Goal: Task Accomplishment & Management: Use online tool/utility

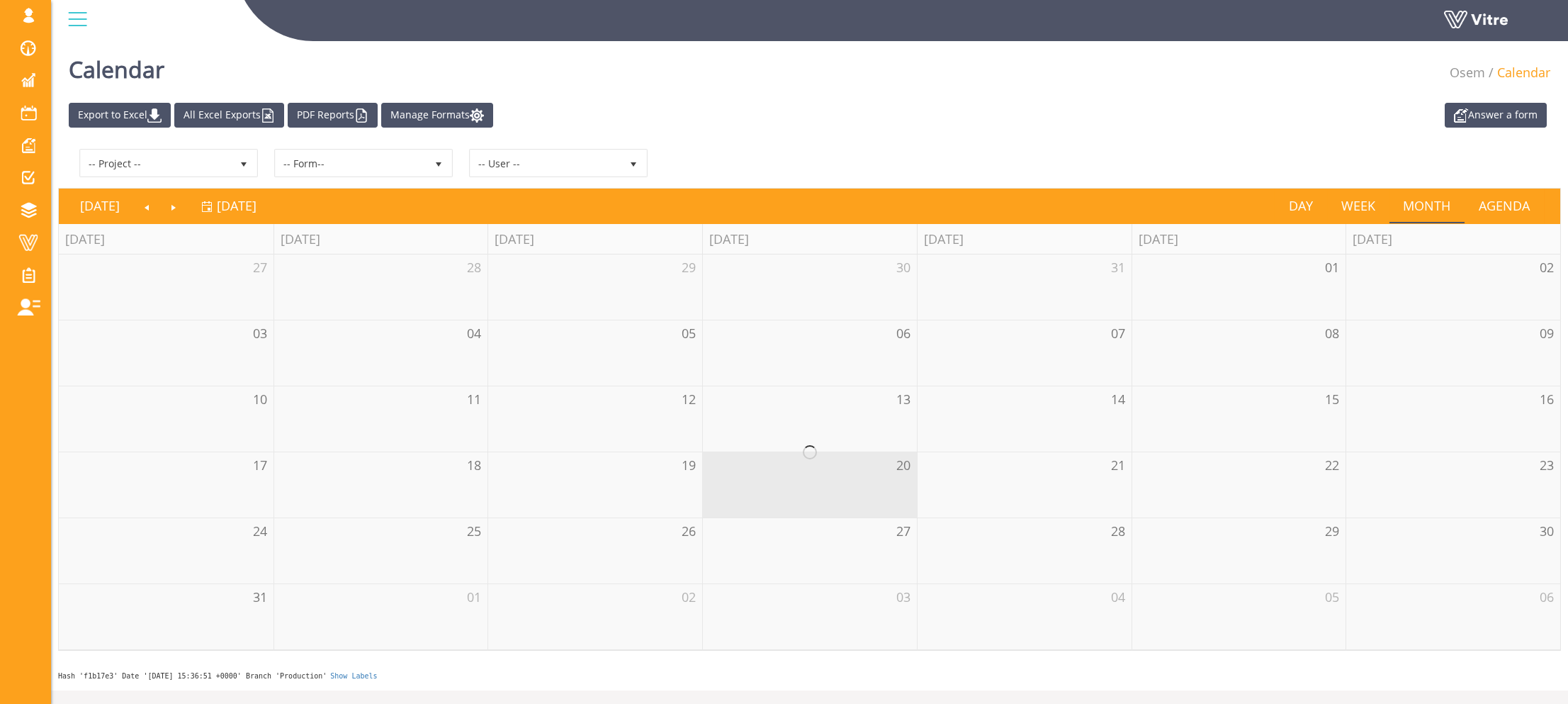
click at [75, 240] on th "[DATE]" at bounding box center [166, 239] width 214 height 30
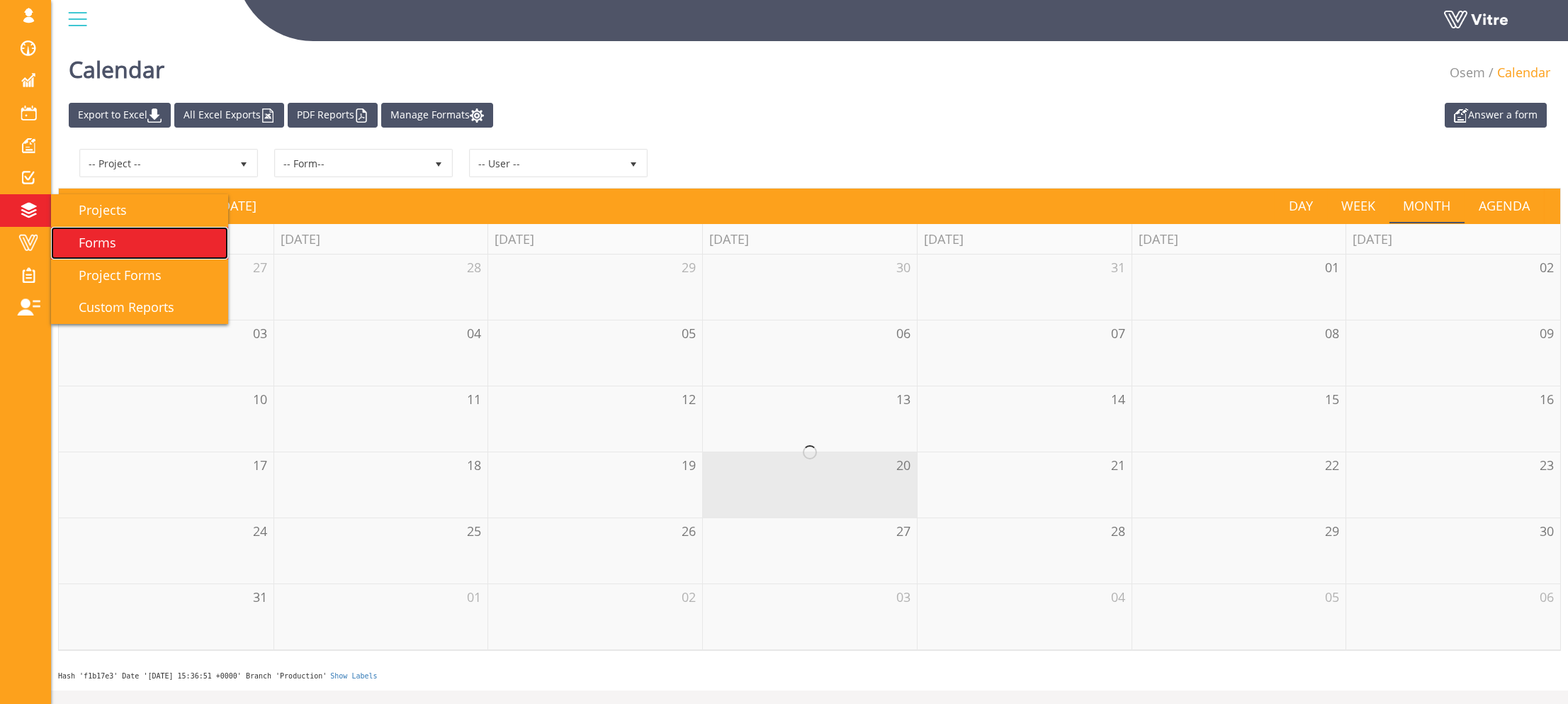
click at [86, 234] on span "Forms" at bounding box center [88, 242] width 54 height 17
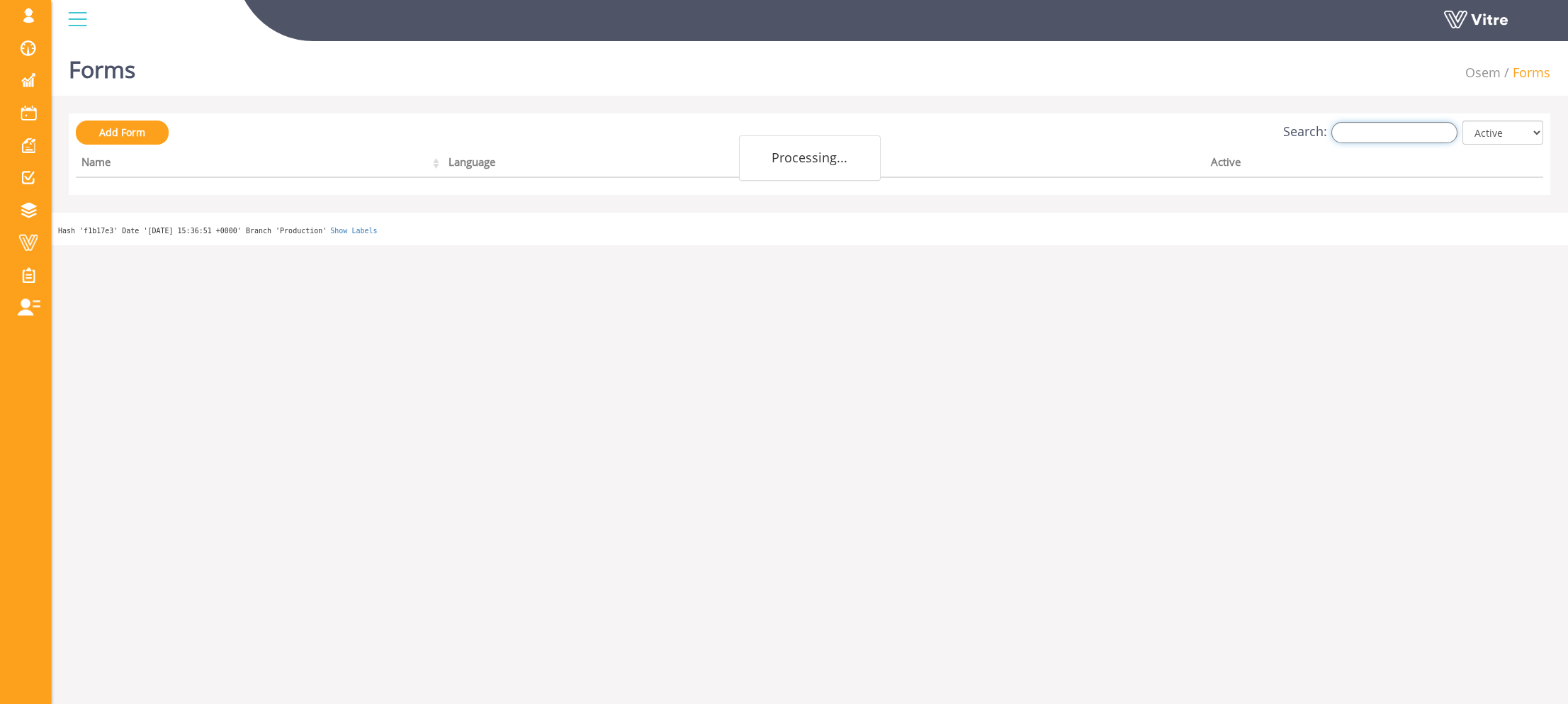
click at [1378, 125] on input "Search:" at bounding box center [1395, 132] width 126 height 21
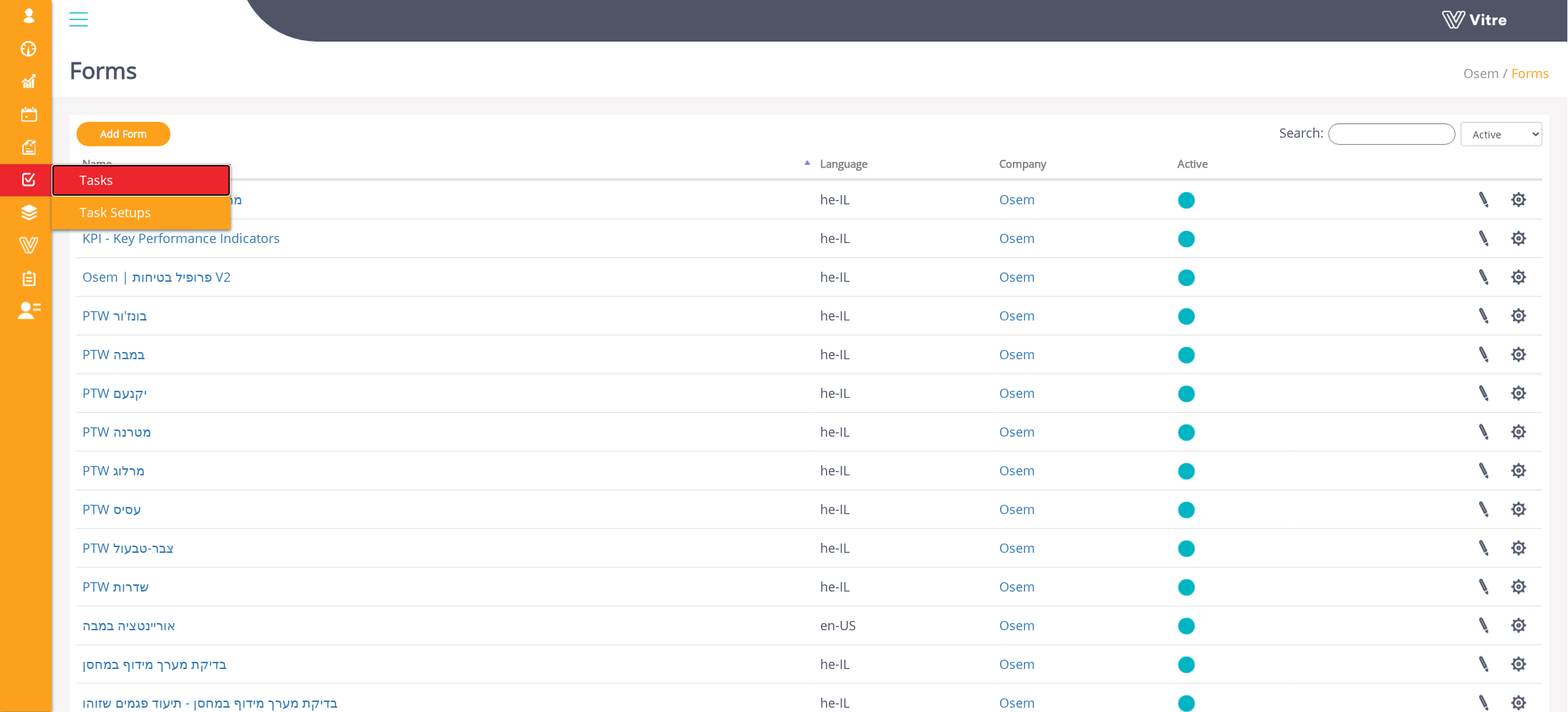
click at [71, 175] on span "Tasks" at bounding box center [87, 179] width 51 height 17
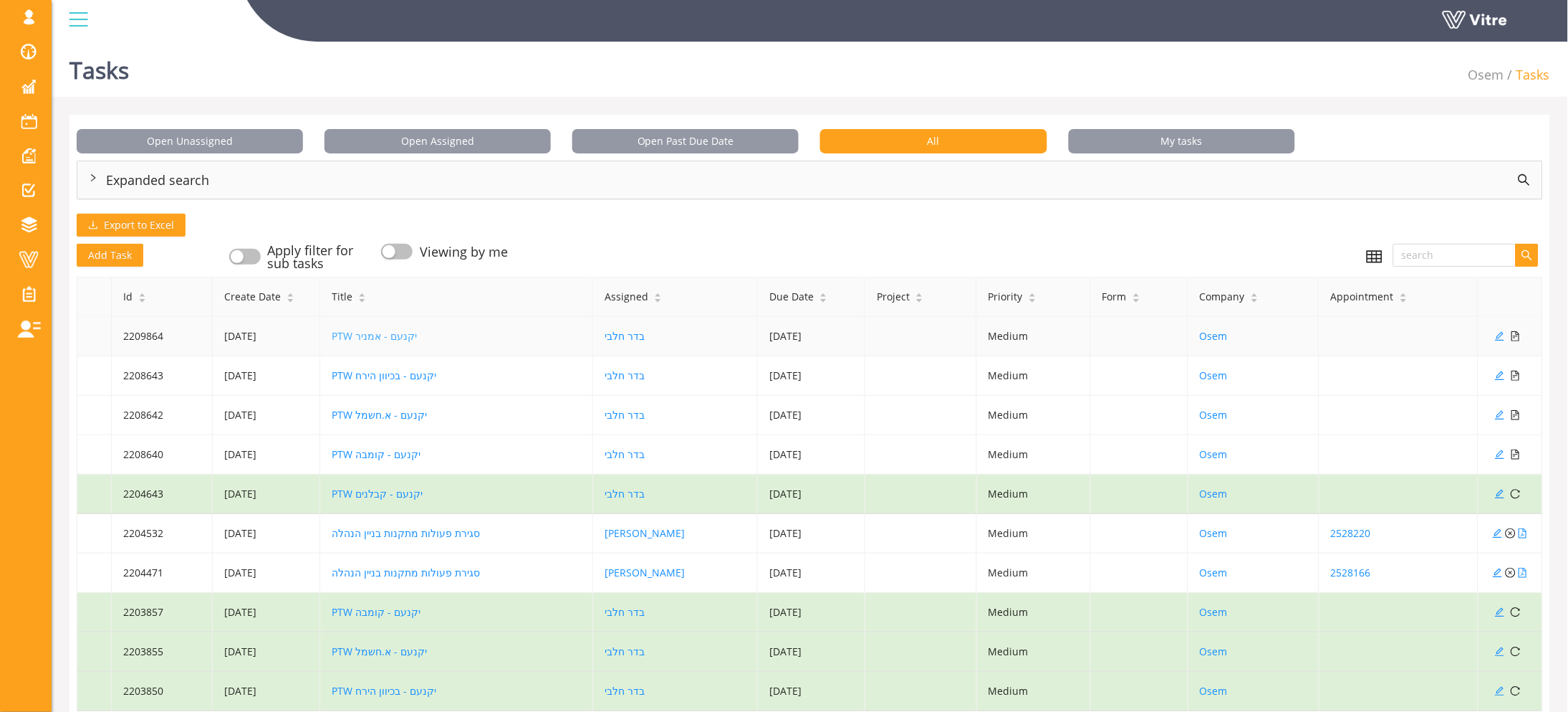
click at [394, 338] on link "PTW יקנעם - אמניר" at bounding box center [374, 335] width 85 height 14
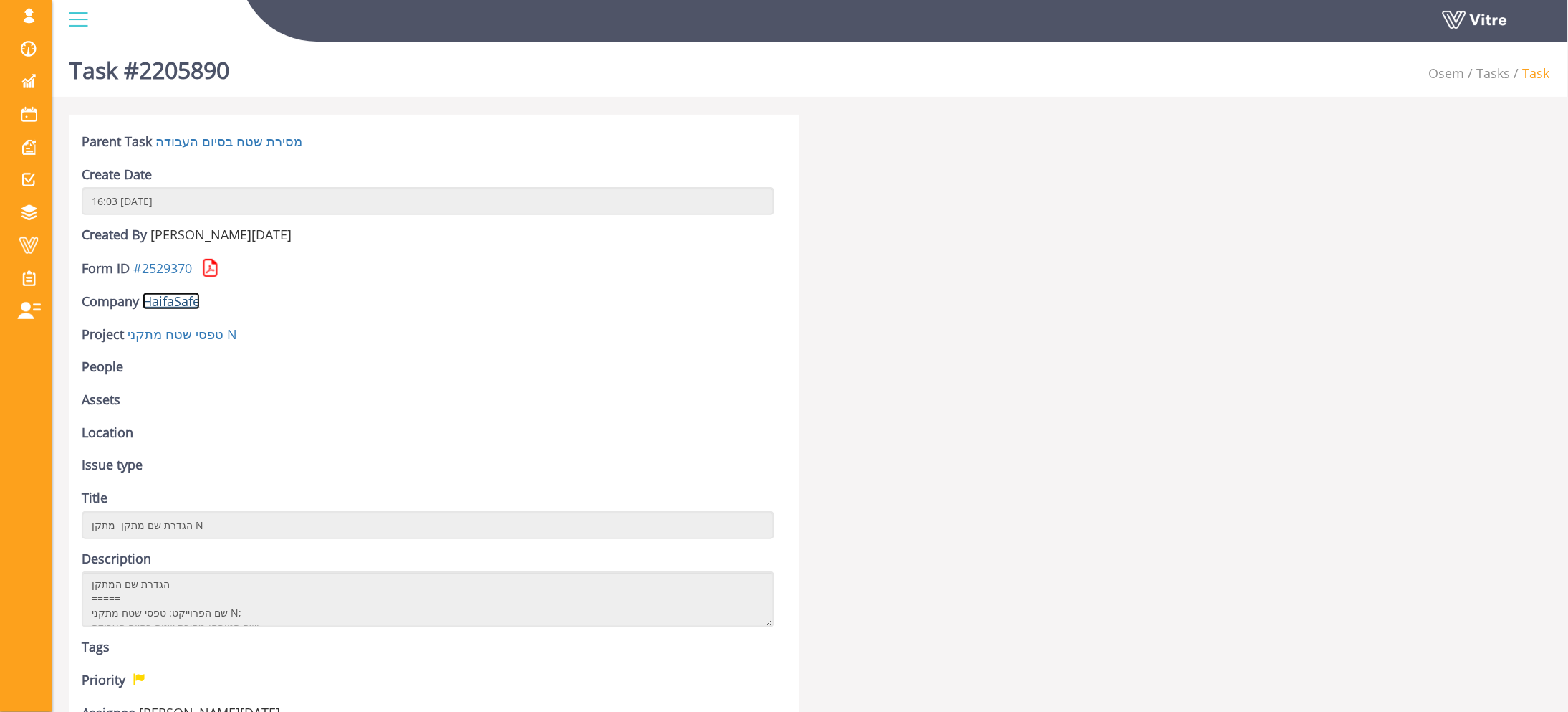
click at [172, 304] on link "HaifaSafe" at bounding box center [171, 300] width 57 height 17
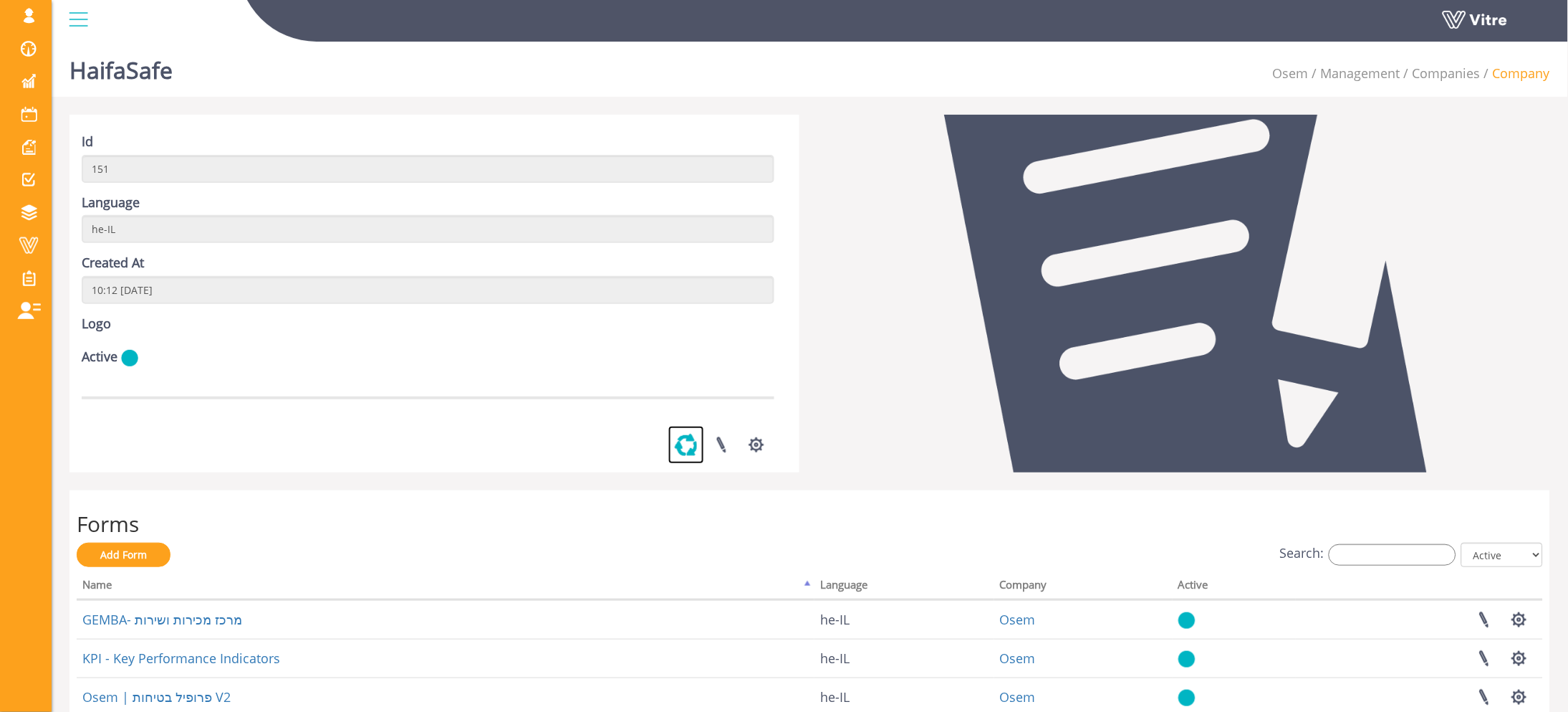
click at [676, 464] on link at bounding box center [686, 445] width 36 height 38
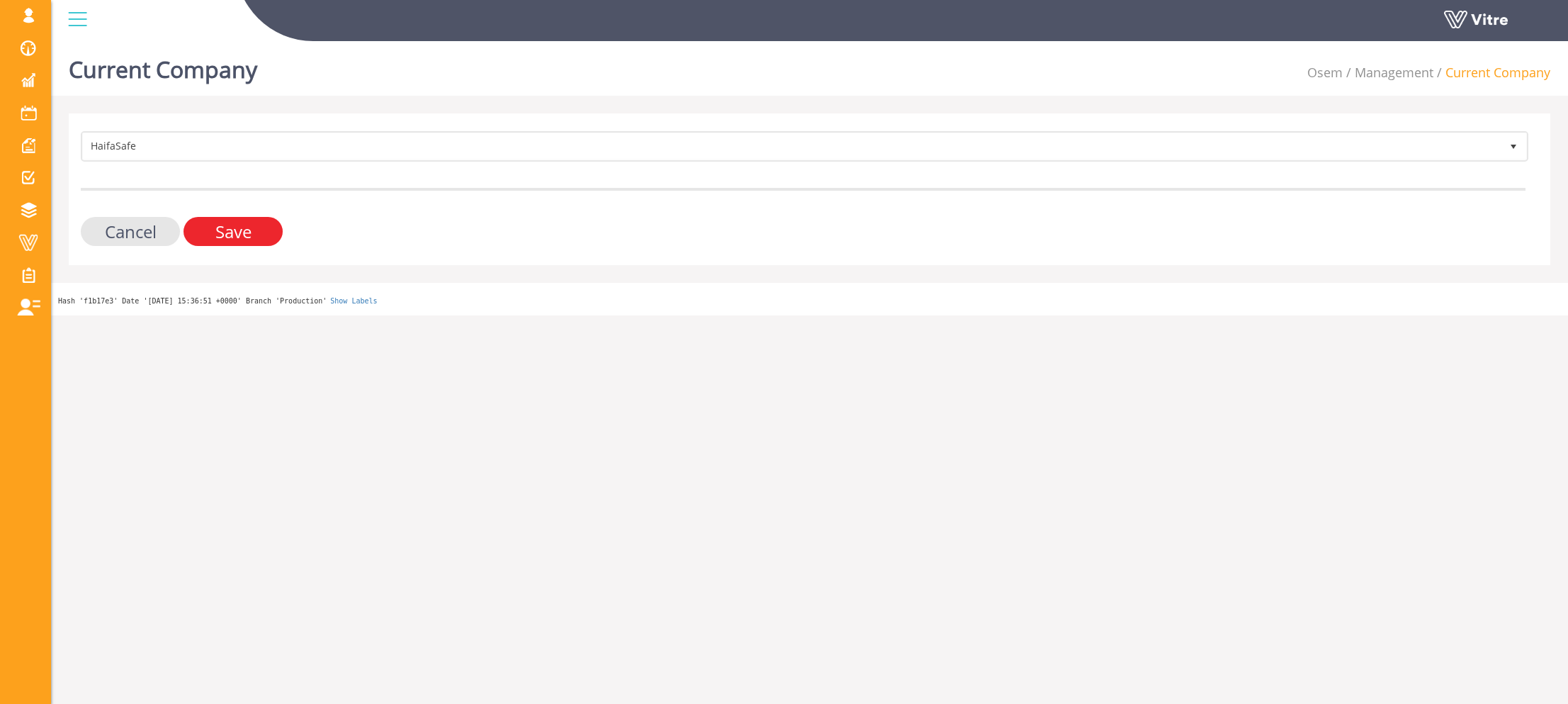
click at [241, 221] on input "Save" at bounding box center [232, 231] width 99 height 29
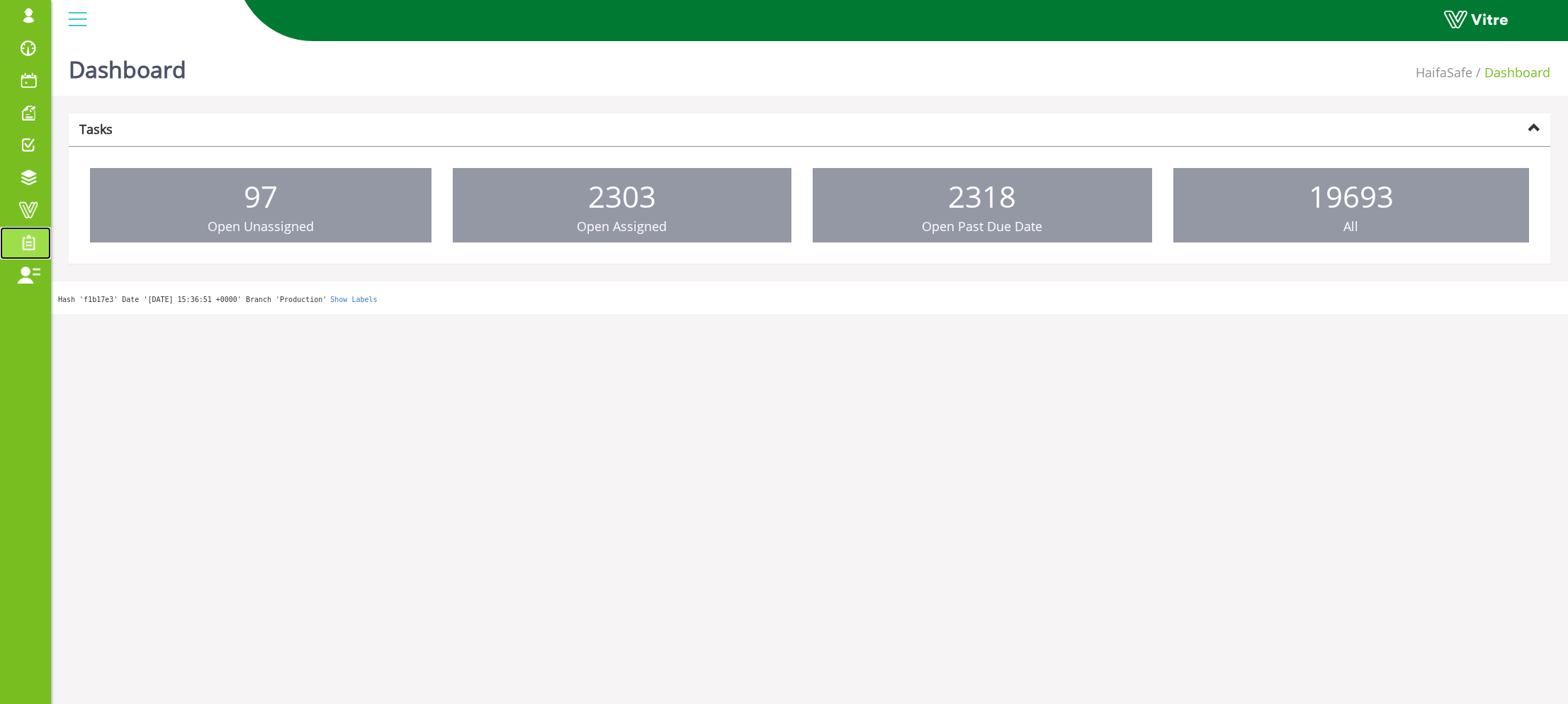
click at [15, 243] on span at bounding box center [28, 242] width 35 height 17
drag, startPoint x: 12, startPoint y: 211, endPoint x: 303, endPoint y: 76, distance: 320.8
click at [12, 211] on span at bounding box center [28, 209] width 35 height 17
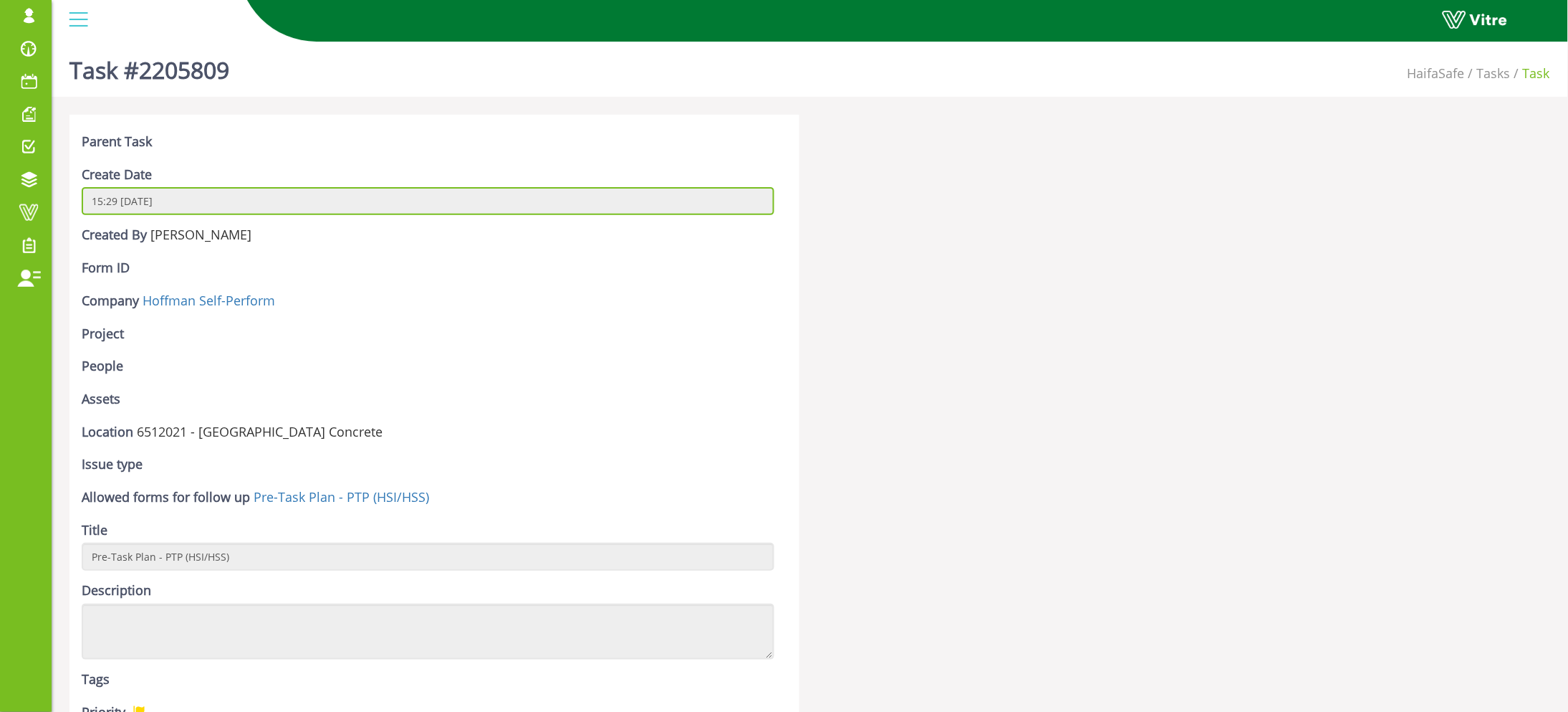
click at [92, 212] on input "15:29 19/08/2025" at bounding box center [428, 201] width 692 height 28
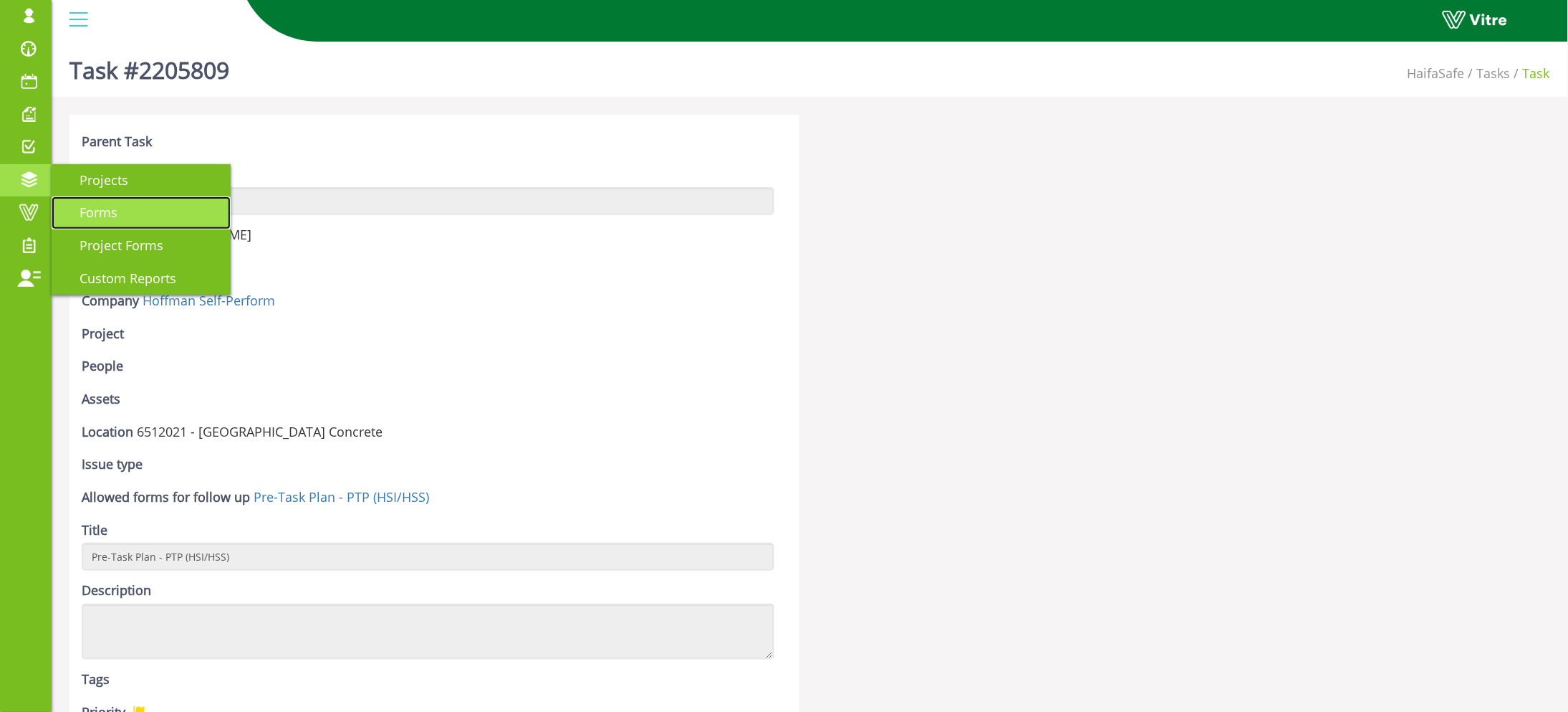
click at [132, 214] on link "Forms" at bounding box center [141, 212] width 179 height 33
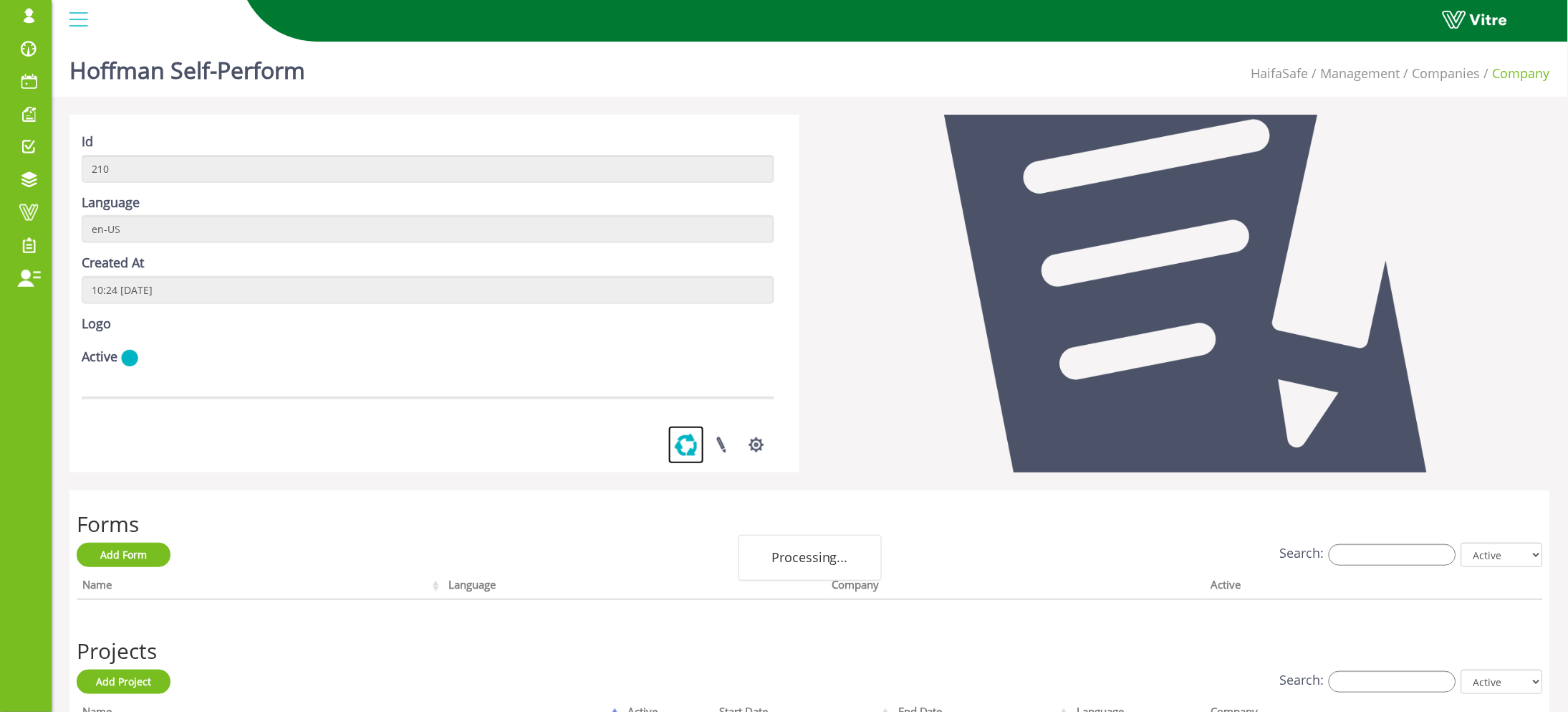
click at [690, 464] on link at bounding box center [686, 445] width 36 height 38
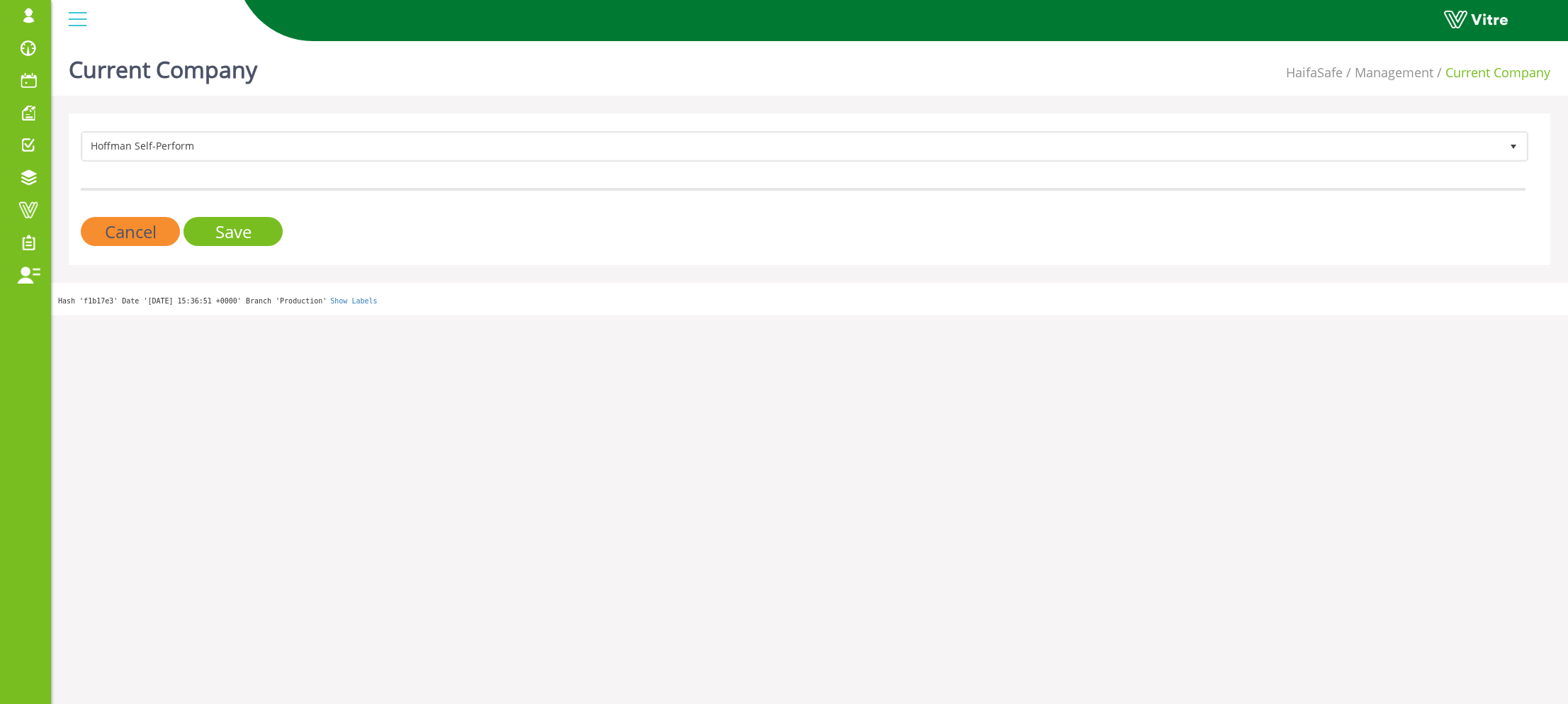
click at [232, 209] on form "Hoffman Self-Perform 210 Cancel Save" at bounding box center [803, 188] width 1445 height 115
click at [232, 220] on input "Save" at bounding box center [232, 231] width 99 height 29
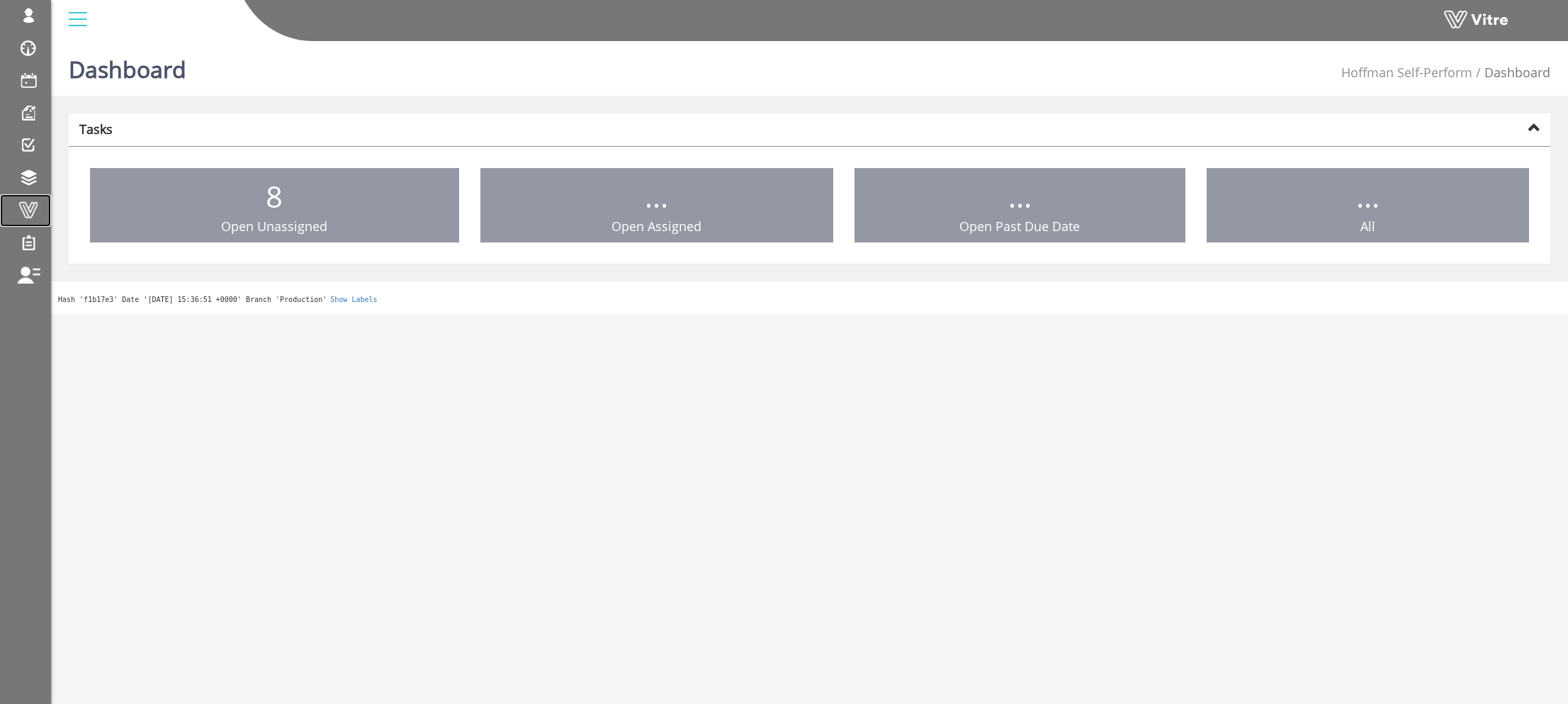
click at [17, 209] on span at bounding box center [28, 209] width 35 height 17
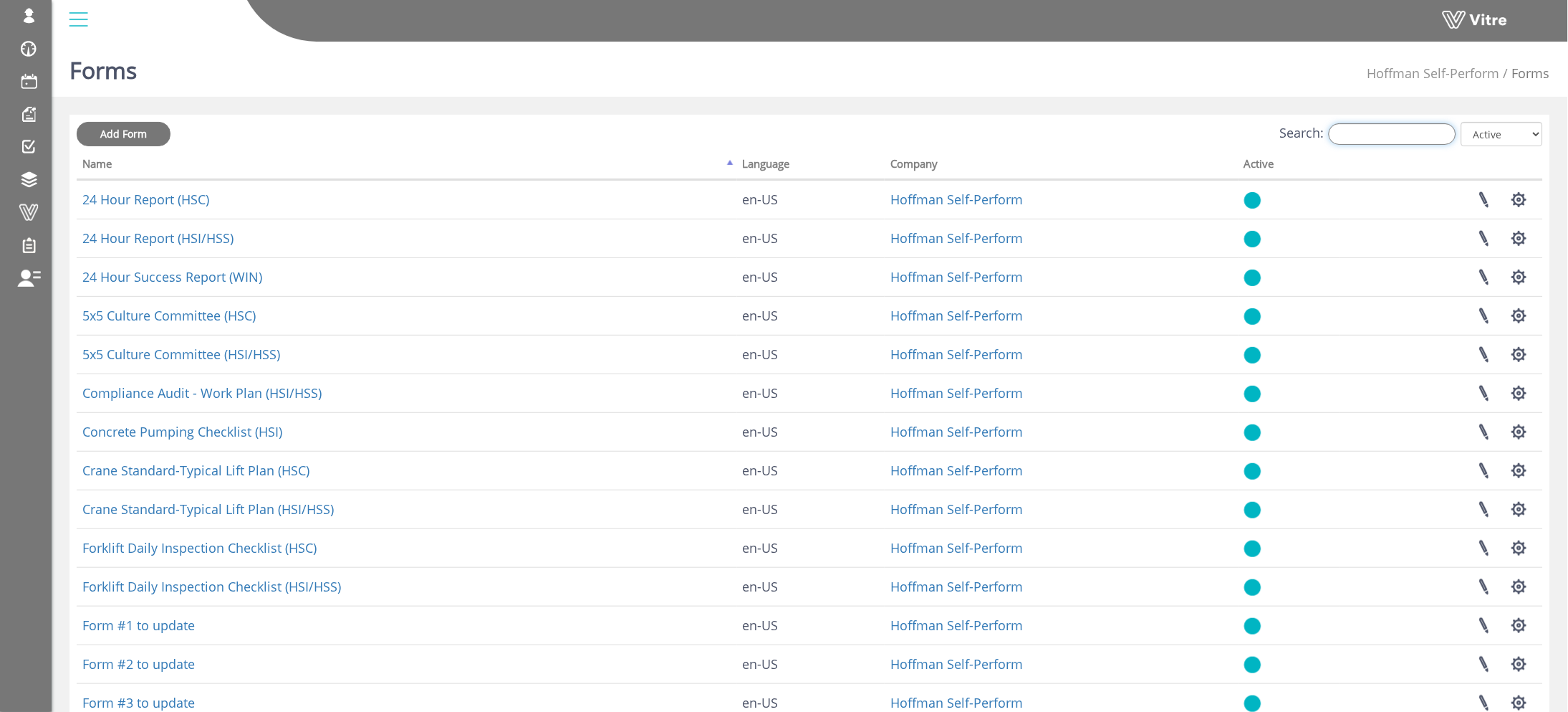
click at [1362, 129] on input "Search:" at bounding box center [1392, 133] width 127 height 21
paste input "Pre-Task Plan - PTP (HSI/HSS)"
type input "Pre-Task Plan - PTP (HSI/HSS)"
click at [1094, 86] on div "Forms Hoffman Self-Perform Forms" at bounding box center [809, 66] width 1516 height 61
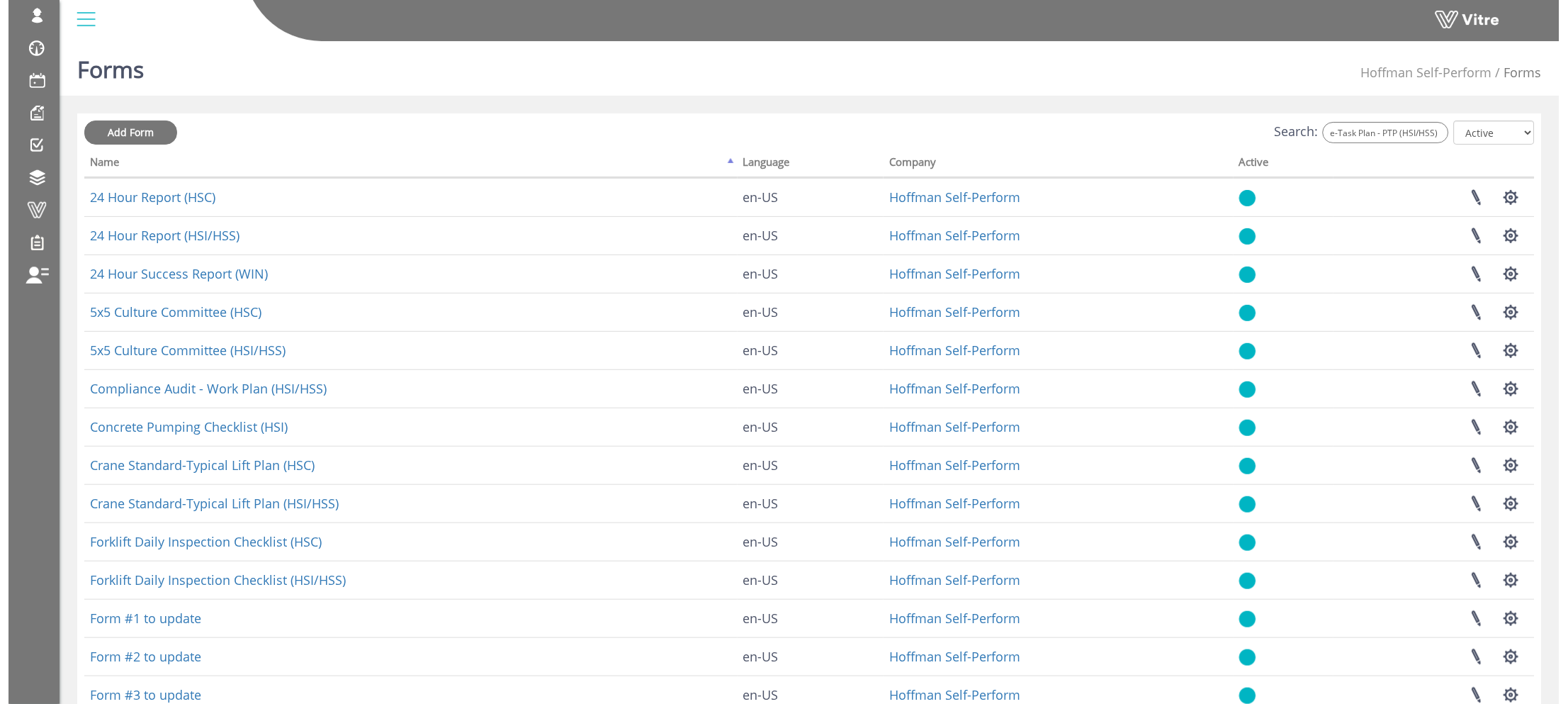
scroll to position [0, 0]
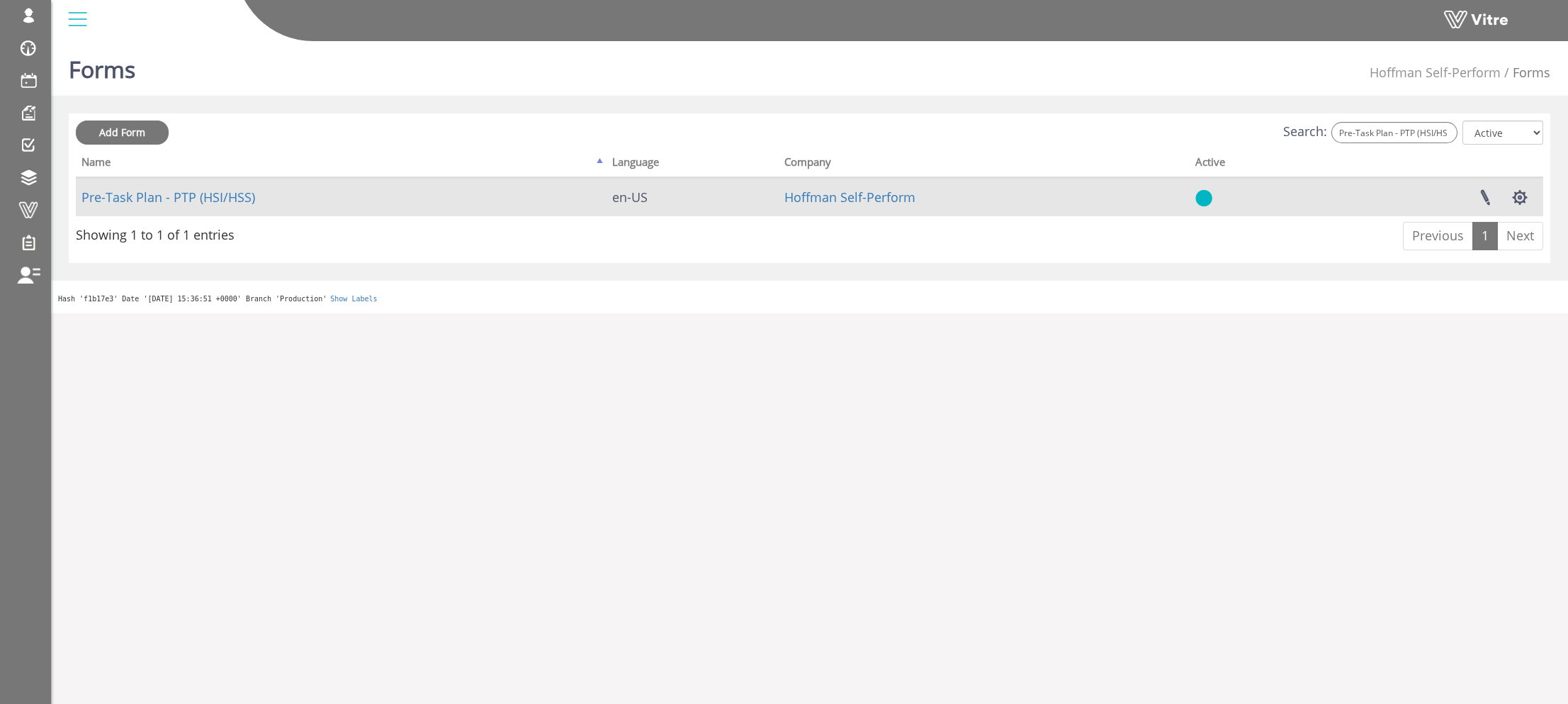
click at [148, 206] on td "Pre-Task Plan - PTP (HSI/HSS)" at bounding box center [341, 197] width 531 height 38
click at [162, 197] on link "Pre-Task Plan - PTP (HSI/HSS)" at bounding box center [169, 196] width 174 height 17
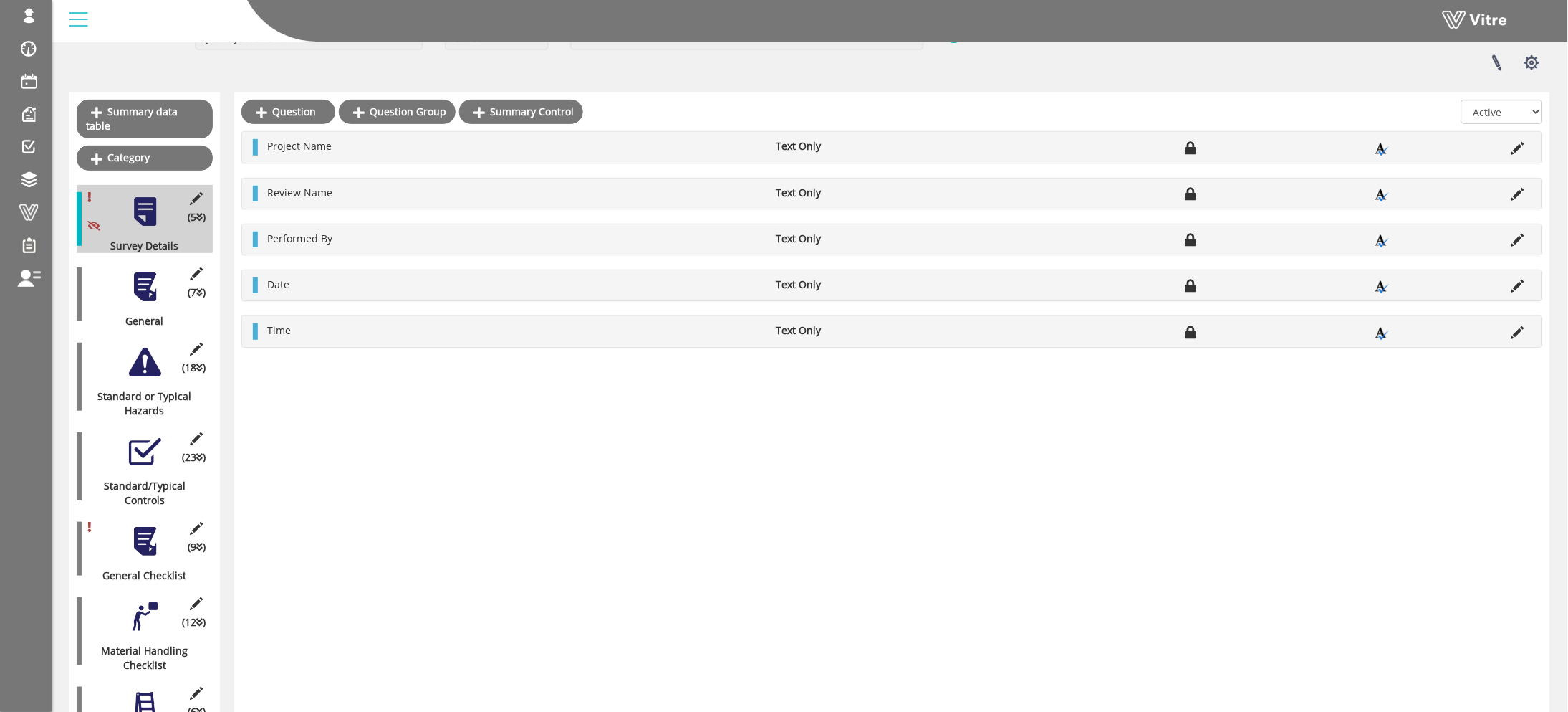
click at [794, 116] on div at bounding box center [892, 115] width 1302 height 31
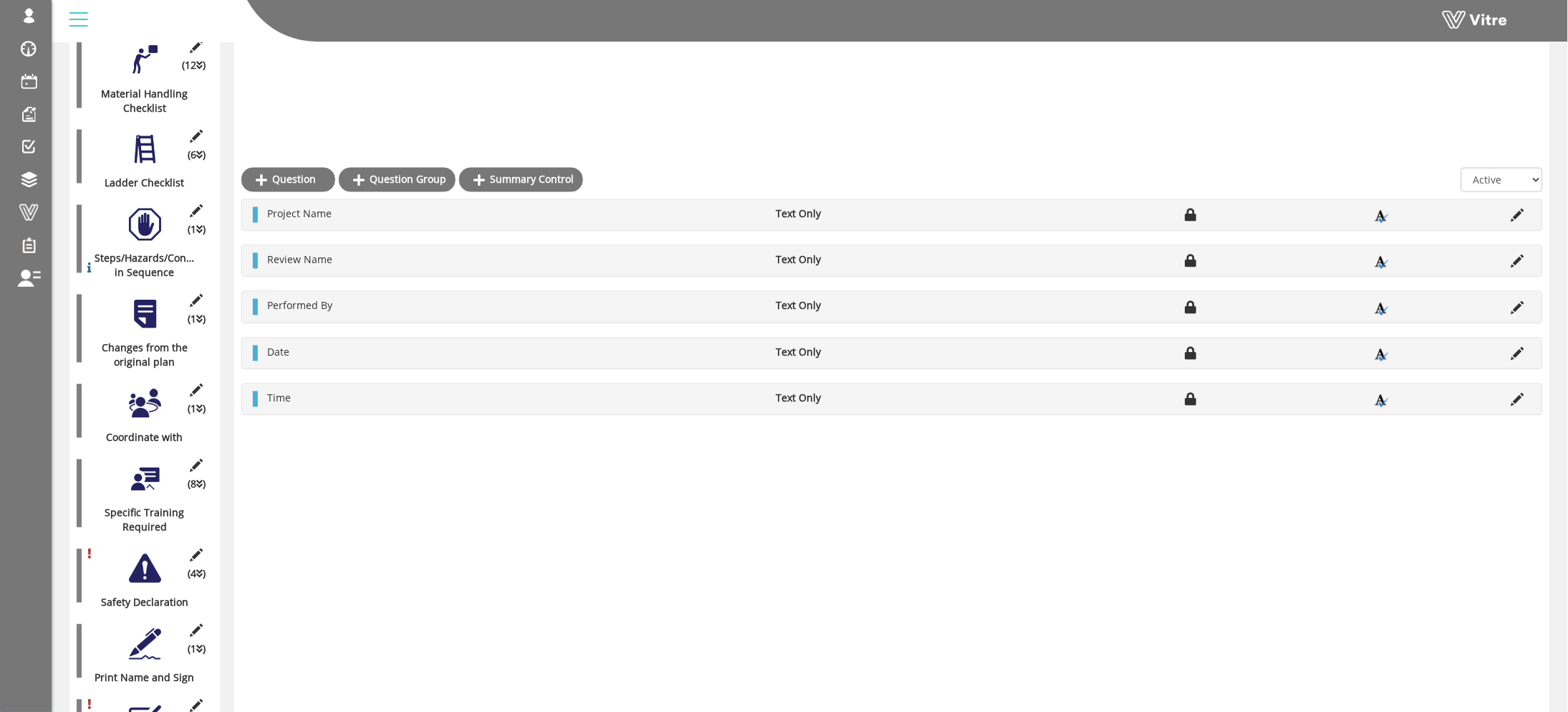
scroll to position [763, 0]
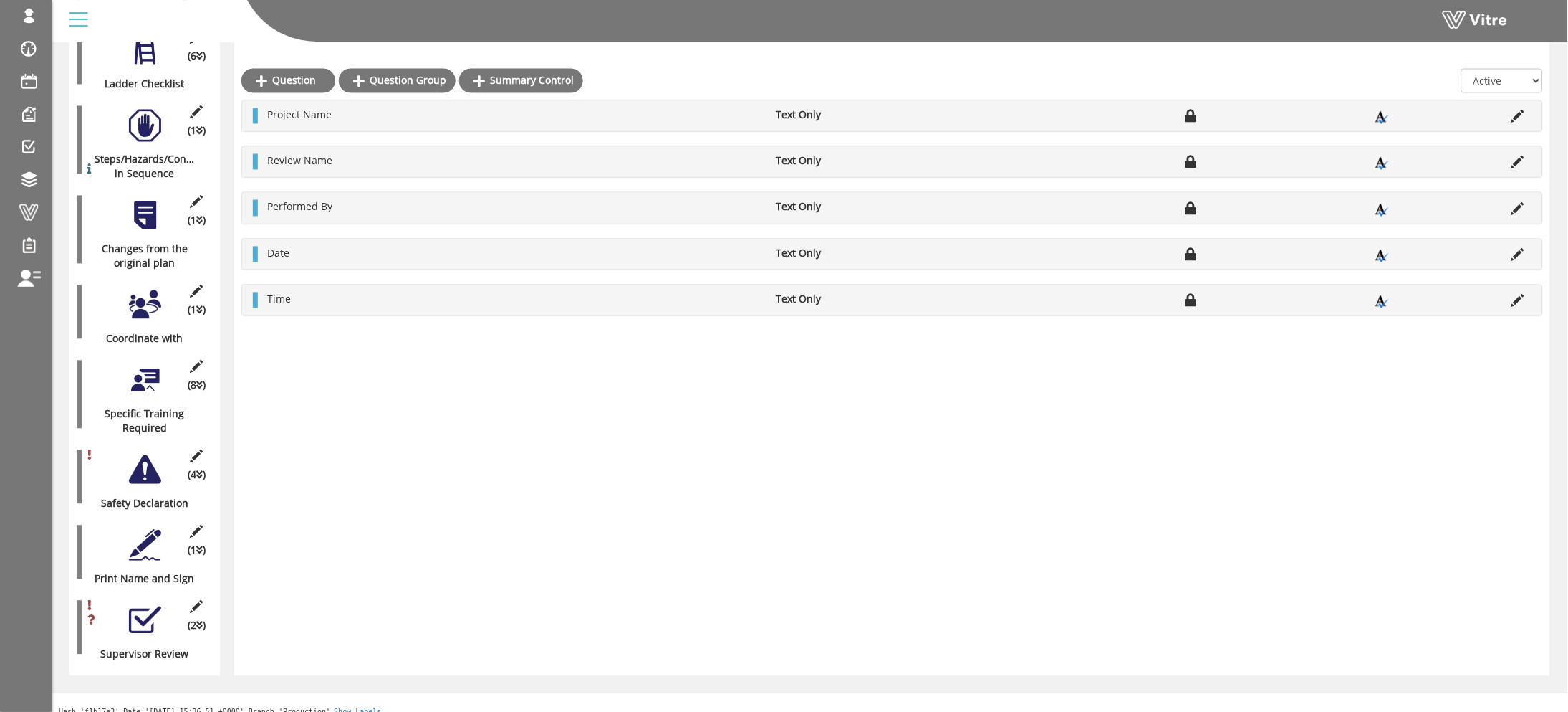
click at [151, 604] on div at bounding box center [145, 620] width 32 height 32
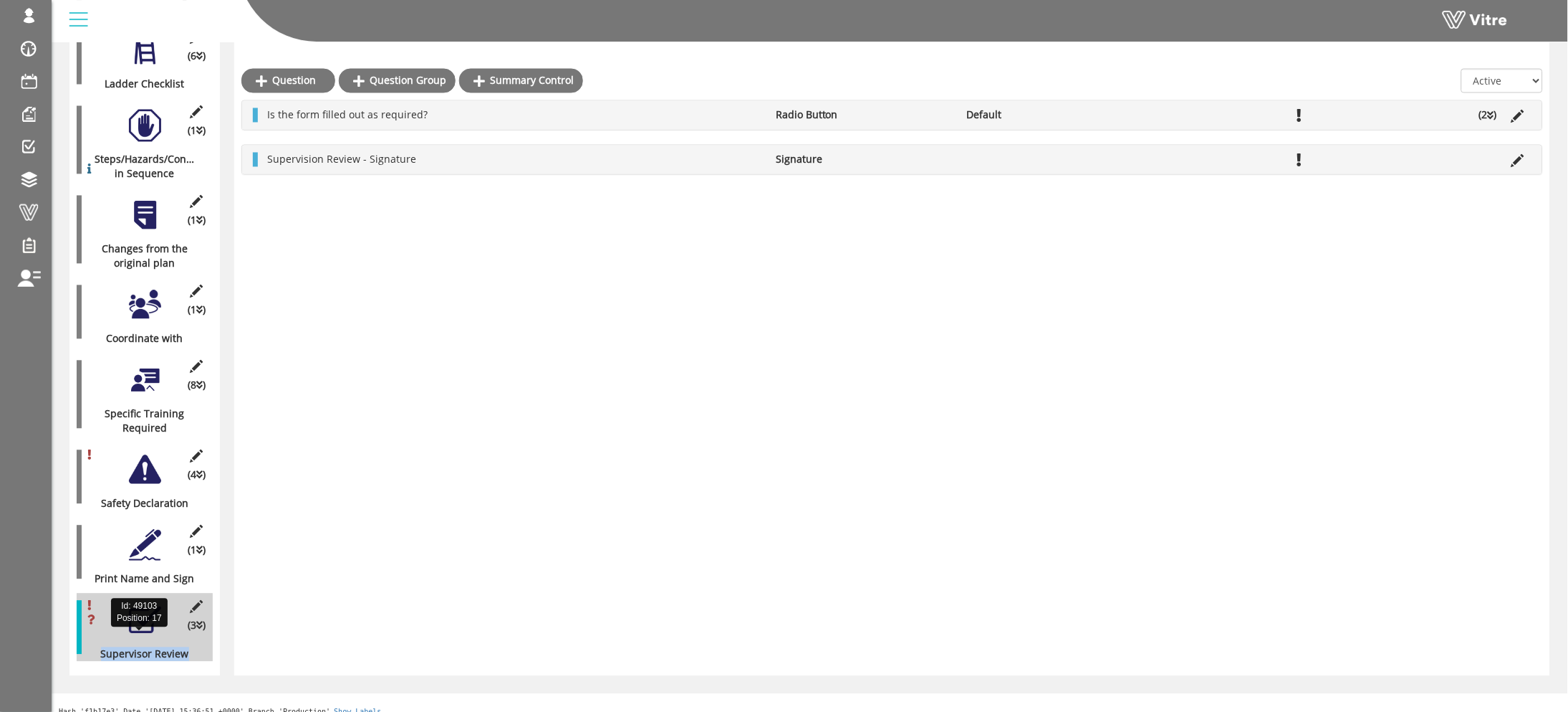
drag, startPoint x: 202, startPoint y: 634, endPoint x: 97, endPoint y: 641, distance: 105.2
click at [97, 641] on div "(3 ) Supervisor Review" at bounding box center [145, 627] width 136 height 68
copy div "Supervisor Review"
click at [335, 558] on div "Question Question Group Summary Control All Active Not Active Is the form fille…" at bounding box center [892, 56] width 1315 height 1239
click at [1509, 78] on select "All Active Not Active" at bounding box center [1502, 81] width 82 height 24
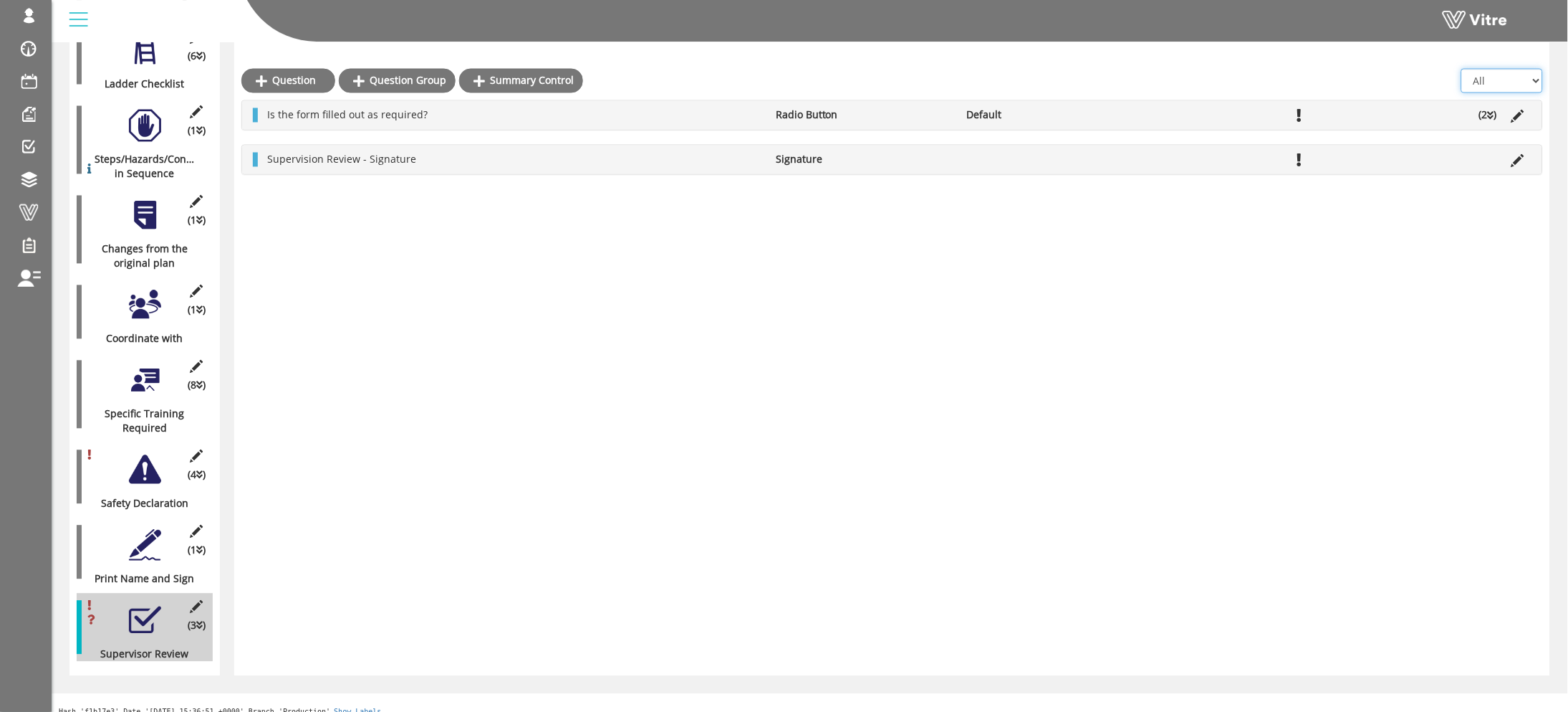
click at [1461, 69] on select "All Active Not Active" at bounding box center [1502, 81] width 82 height 24
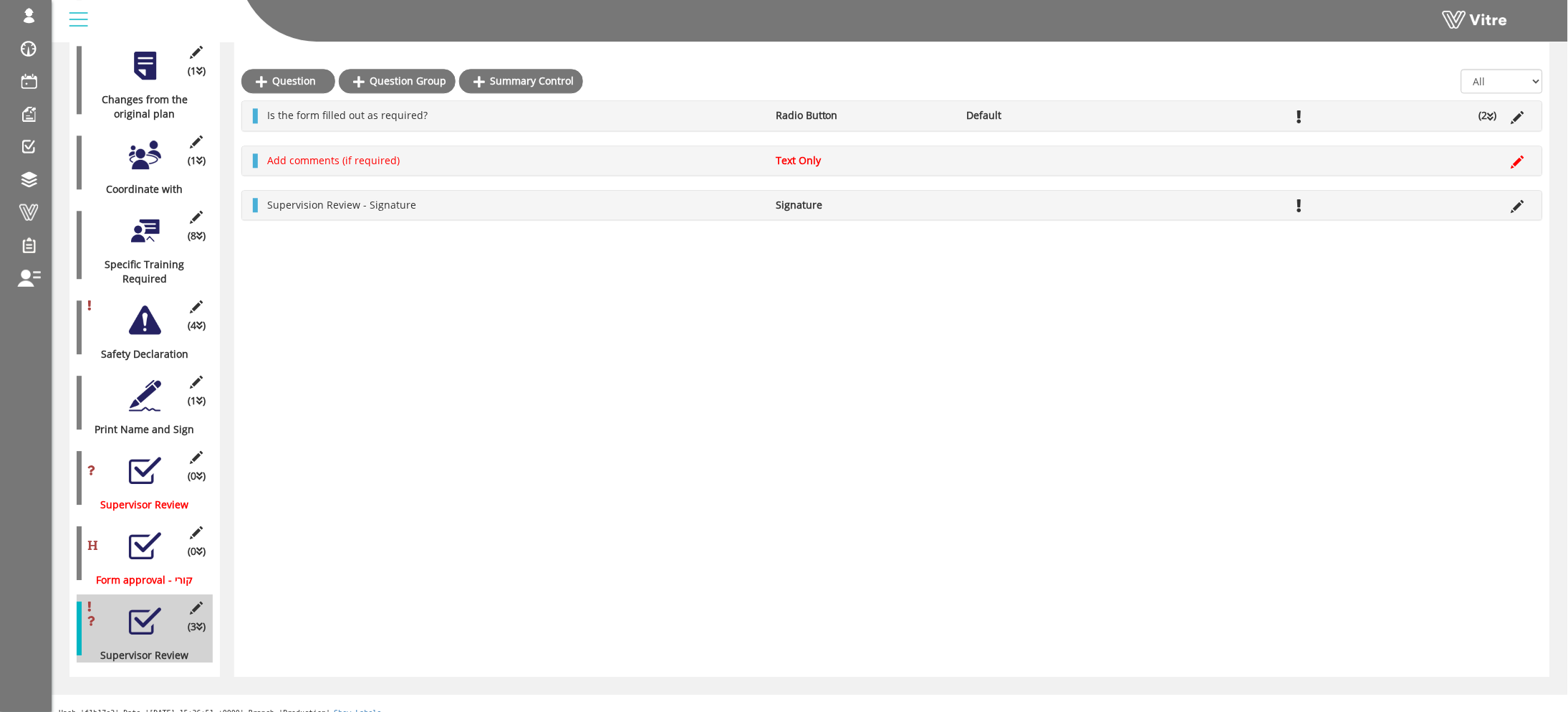
click at [1496, 84] on select "All Active Not Active" at bounding box center [1502, 81] width 82 height 24
click at [1501, 77] on select "All Active Not Active" at bounding box center [1502, 81] width 82 height 24
select select "1"
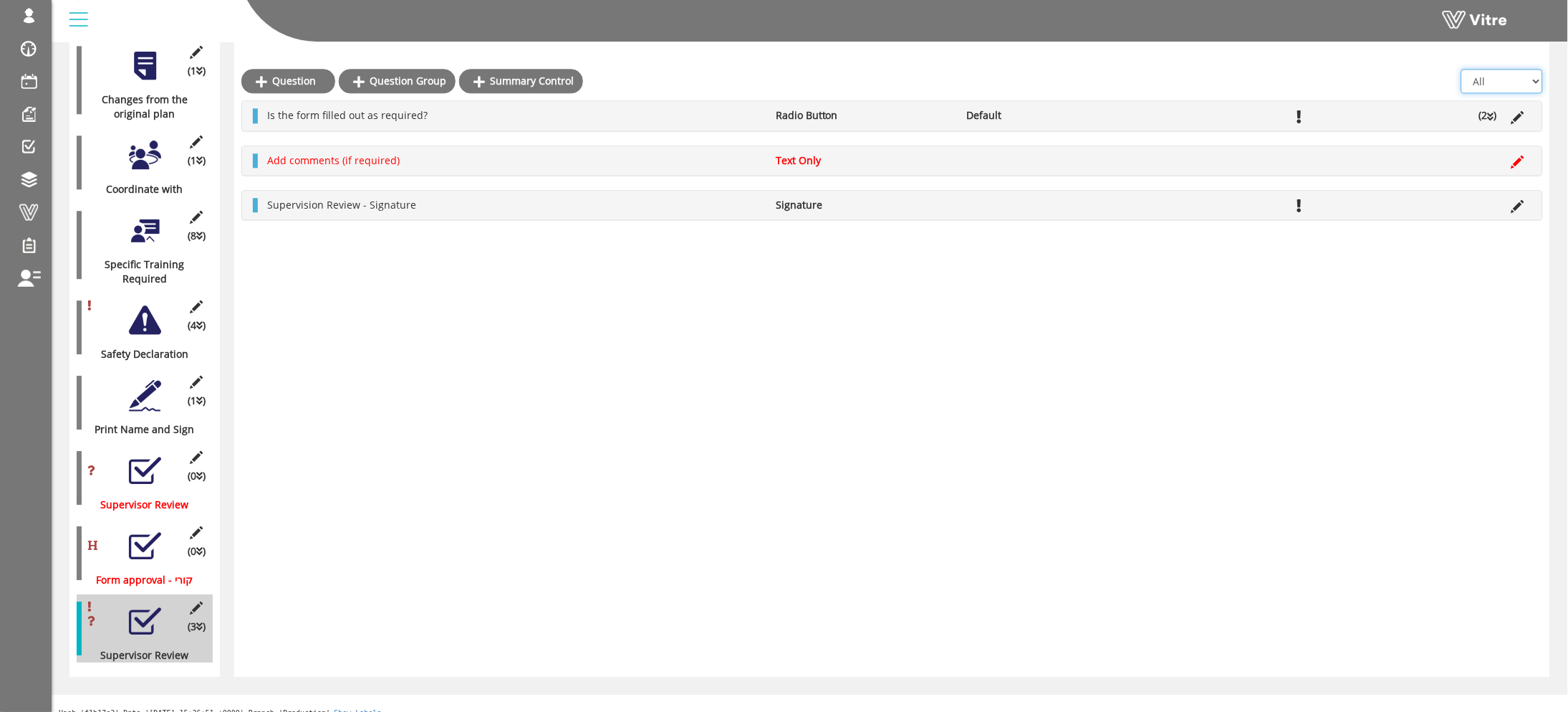
click at [1461, 93] on select "All Active Not Active" at bounding box center [1502, 81] width 82 height 24
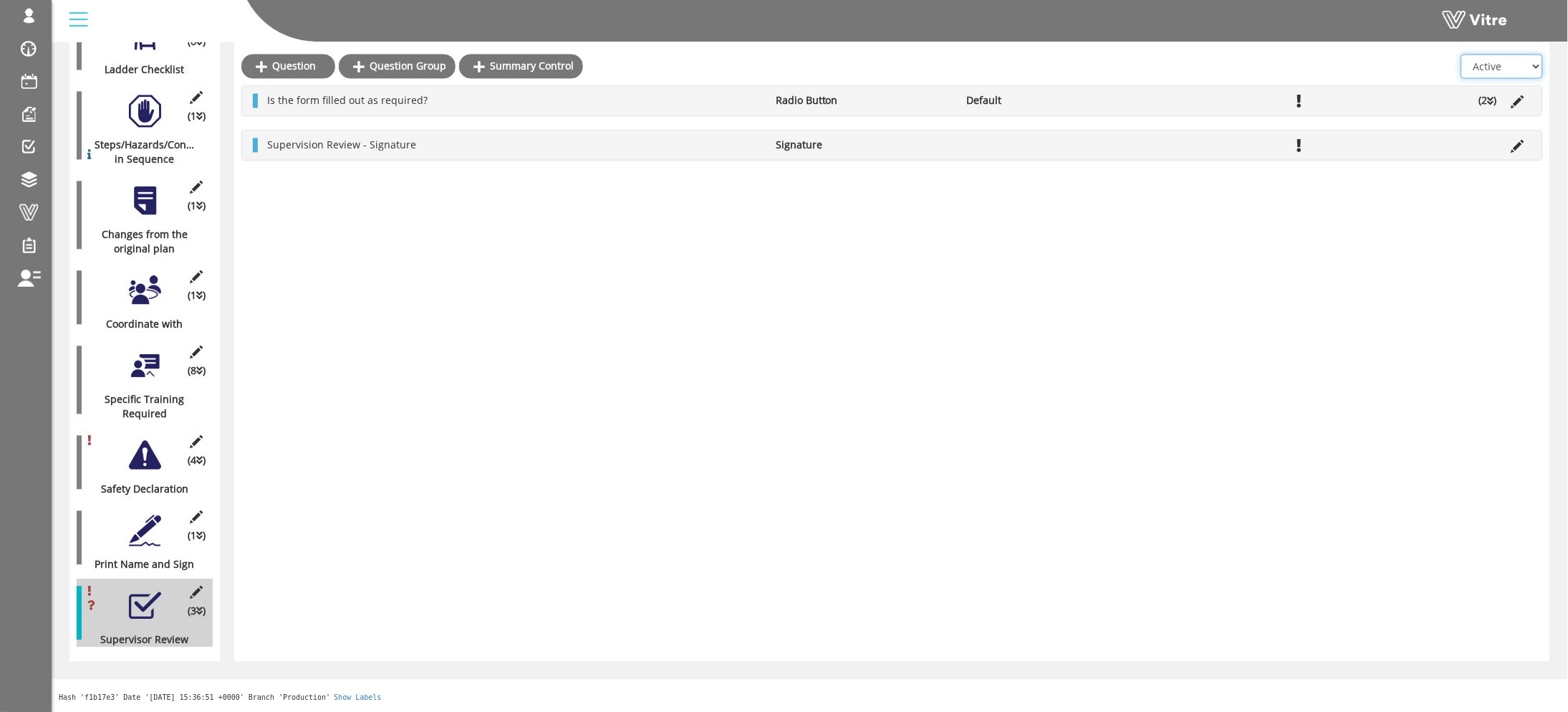
scroll to position [763, 0]
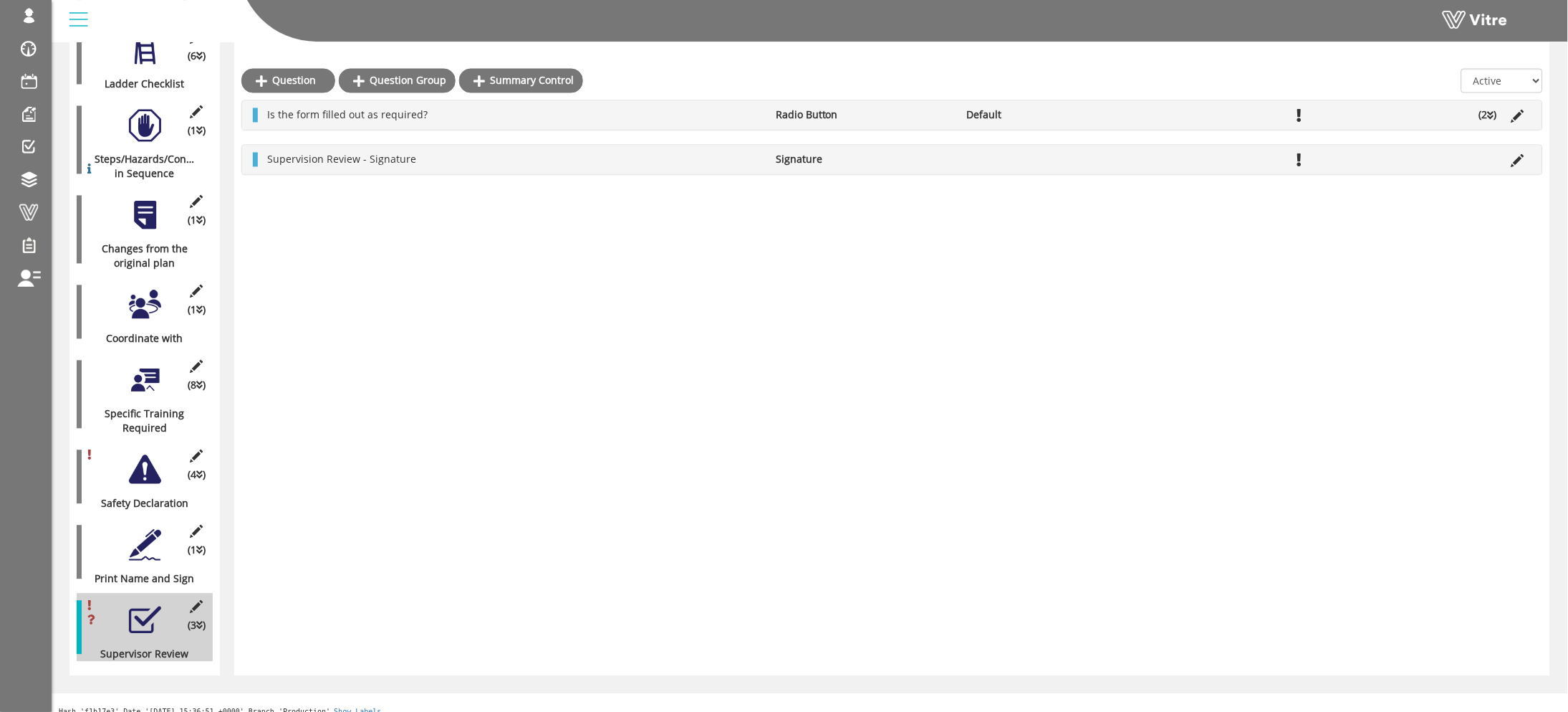
click at [562, 548] on div "Question Question Group Summary Control All Active Not Active Is the form fille…" at bounding box center [892, 56] width 1315 height 1239
click at [122, 526] on div "(1 ) Print Name and Sign" at bounding box center [145, 552] width 136 height 68
click at [129, 535] on div at bounding box center [145, 545] width 32 height 32
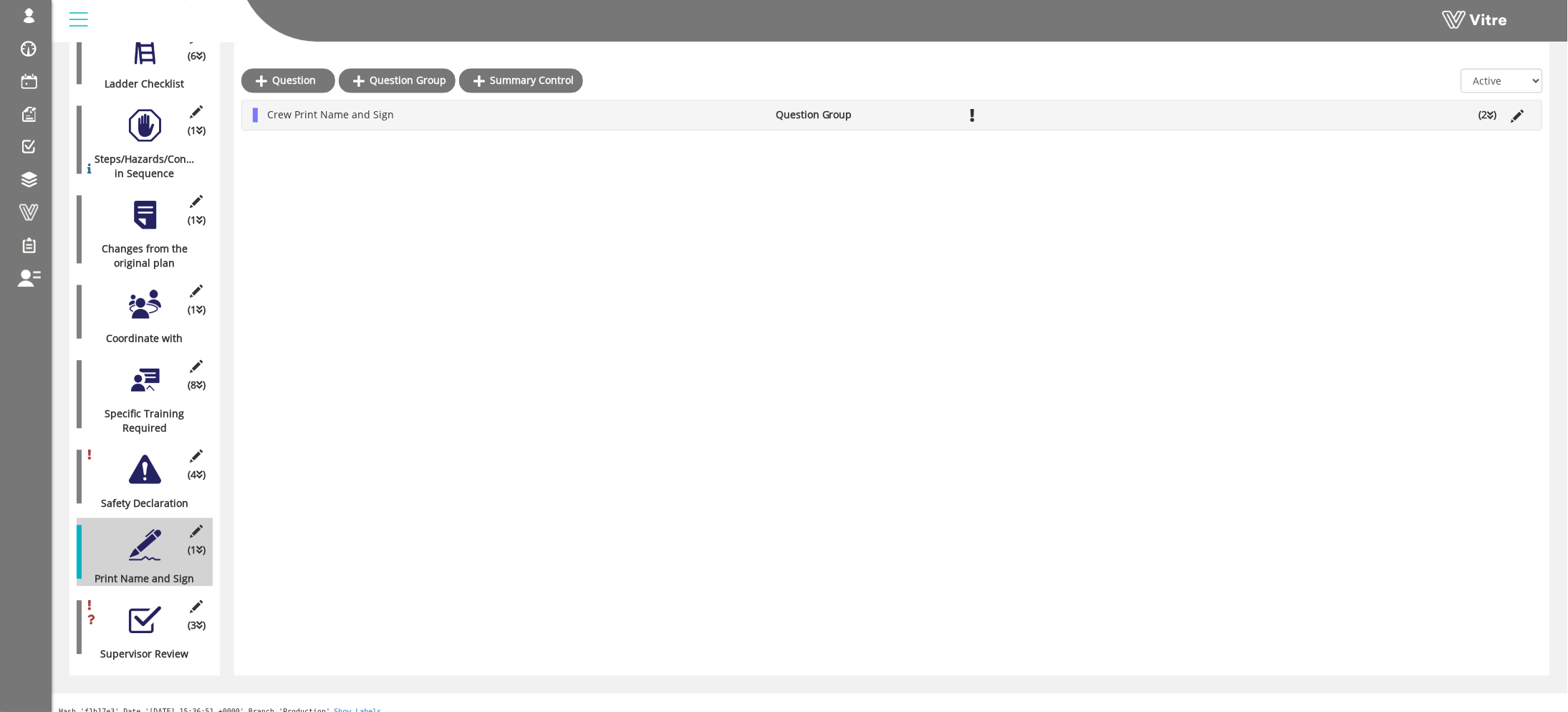
click at [148, 604] on div at bounding box center [145, 620] width 32 height 32
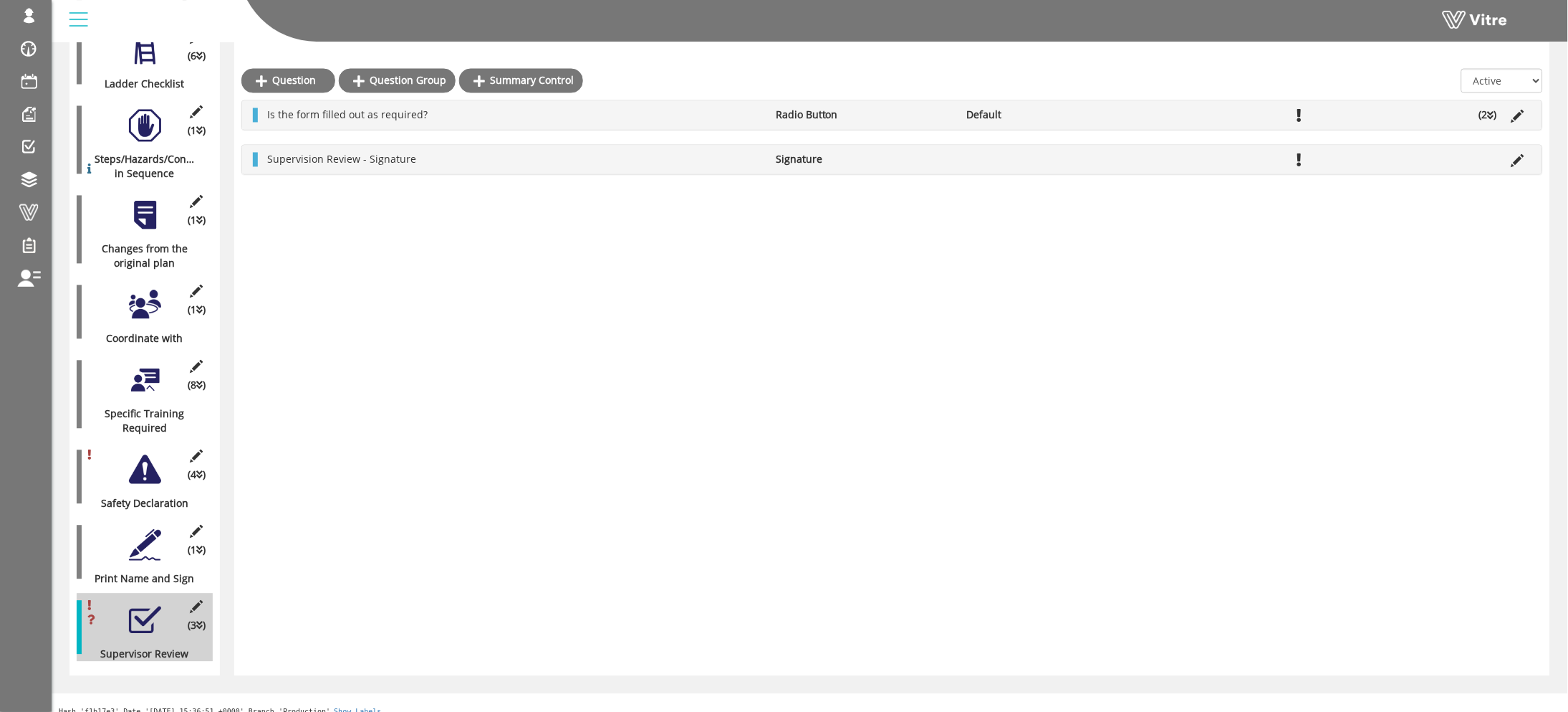
click at [152, 529] on div at bounding box center [145, 545] width 32 height 32
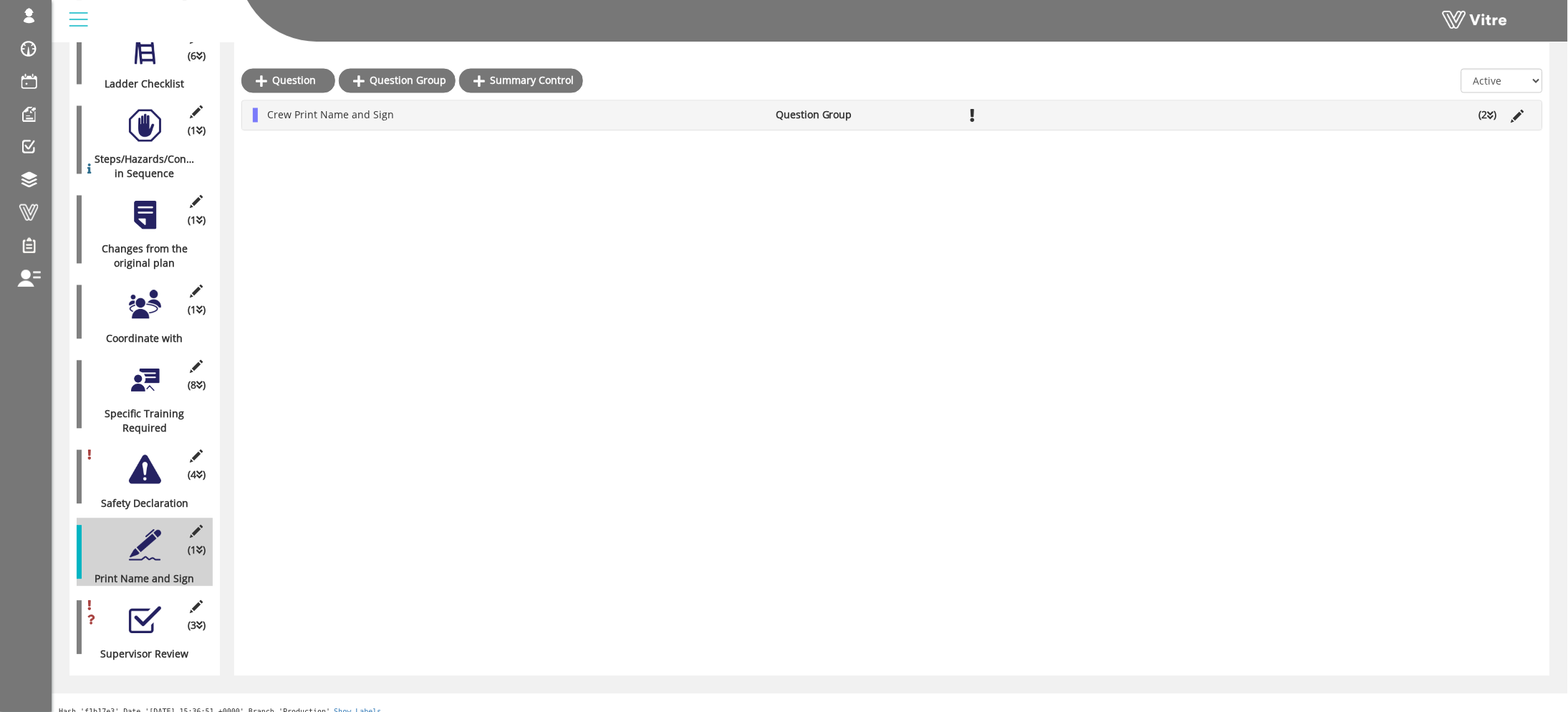
click at [144, 593] on div "(3 ) Supervisor Review" at bounding box center [145, 627] width 136 height 68
click at [143, 604] on div at bounding box center [145, 620] width 32 height 32
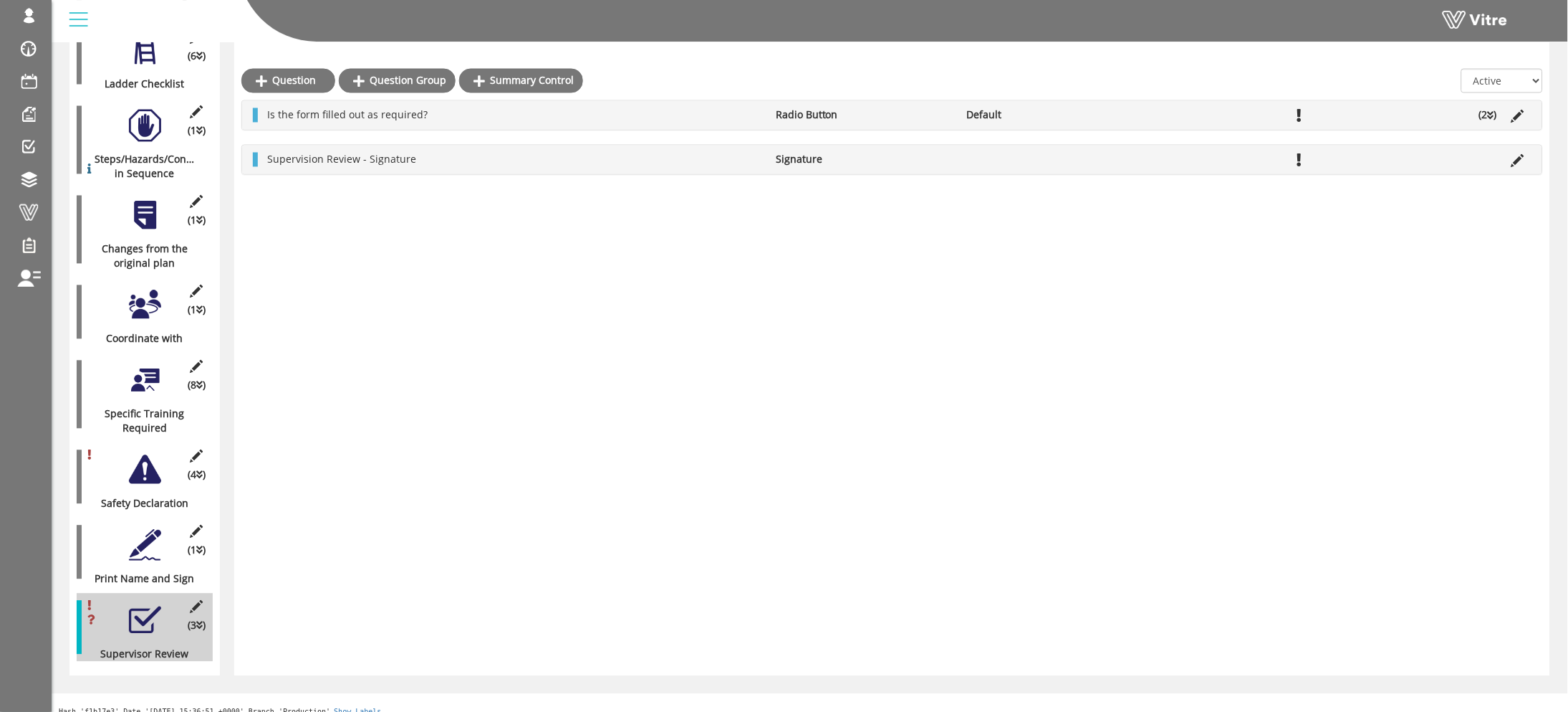
click at [193, 601] on icon at bounding box center [196, 607] width 18 height 13
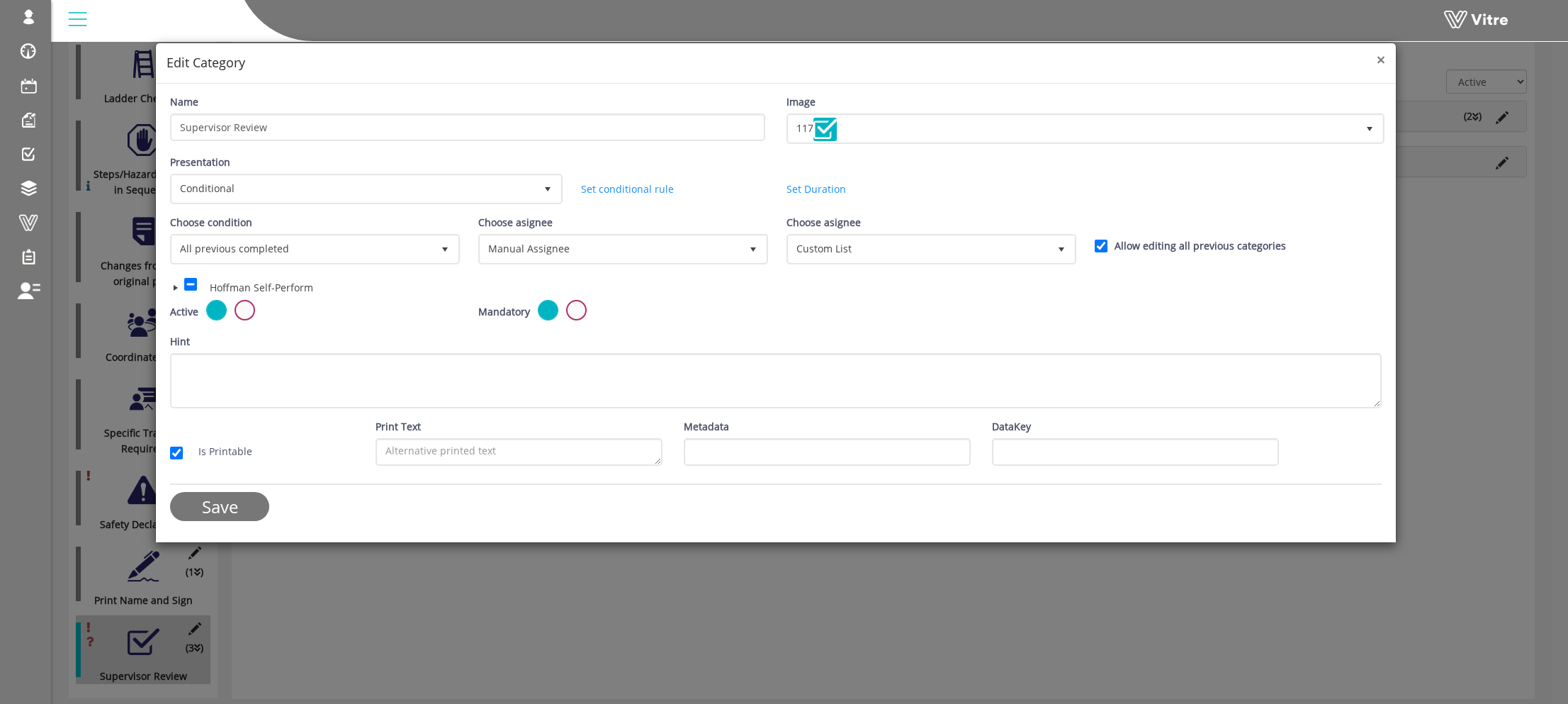
click at [1381, 60] on span "×" at bounding box center [1381, 59] width 9 height 20
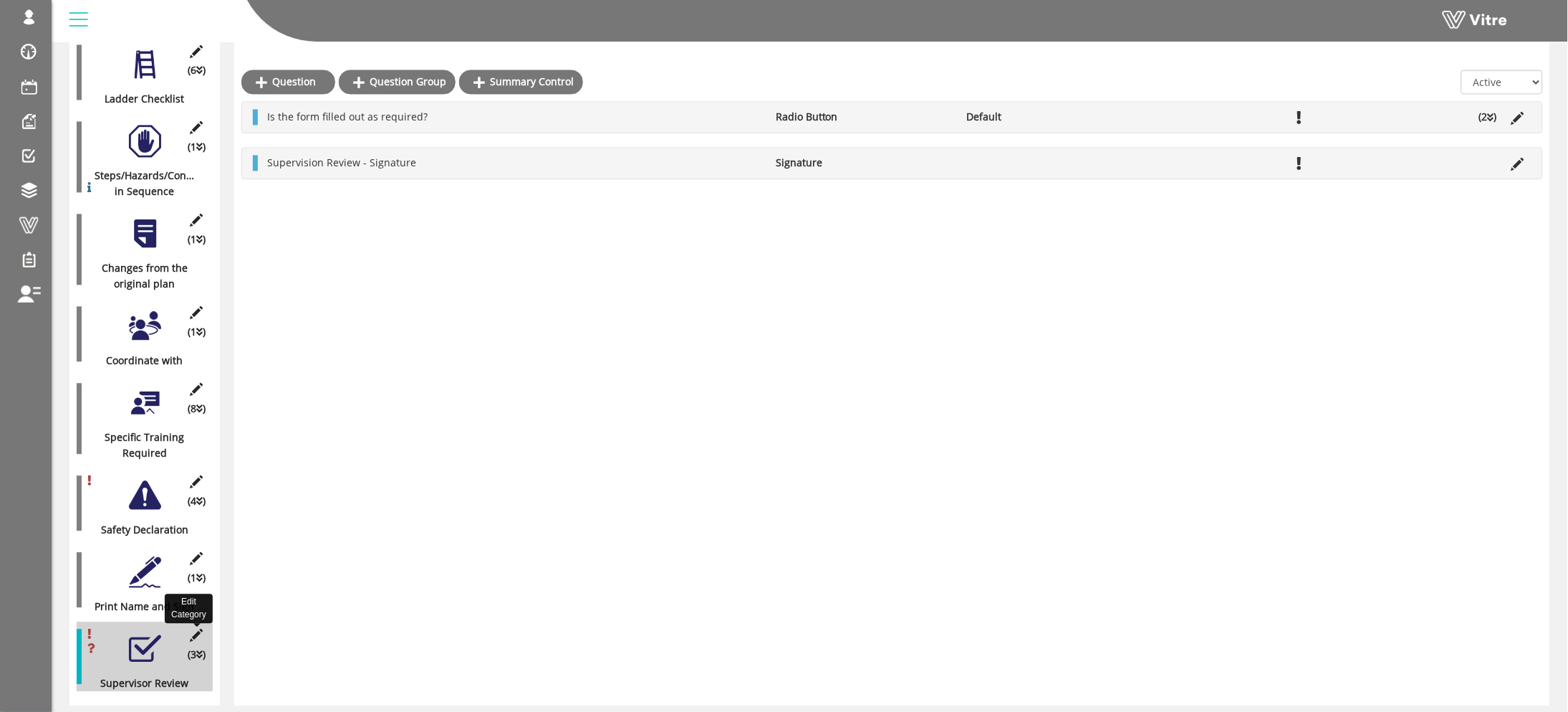
click at [196, 629] on icon at bounding box center [196, 636] width 18 height 13
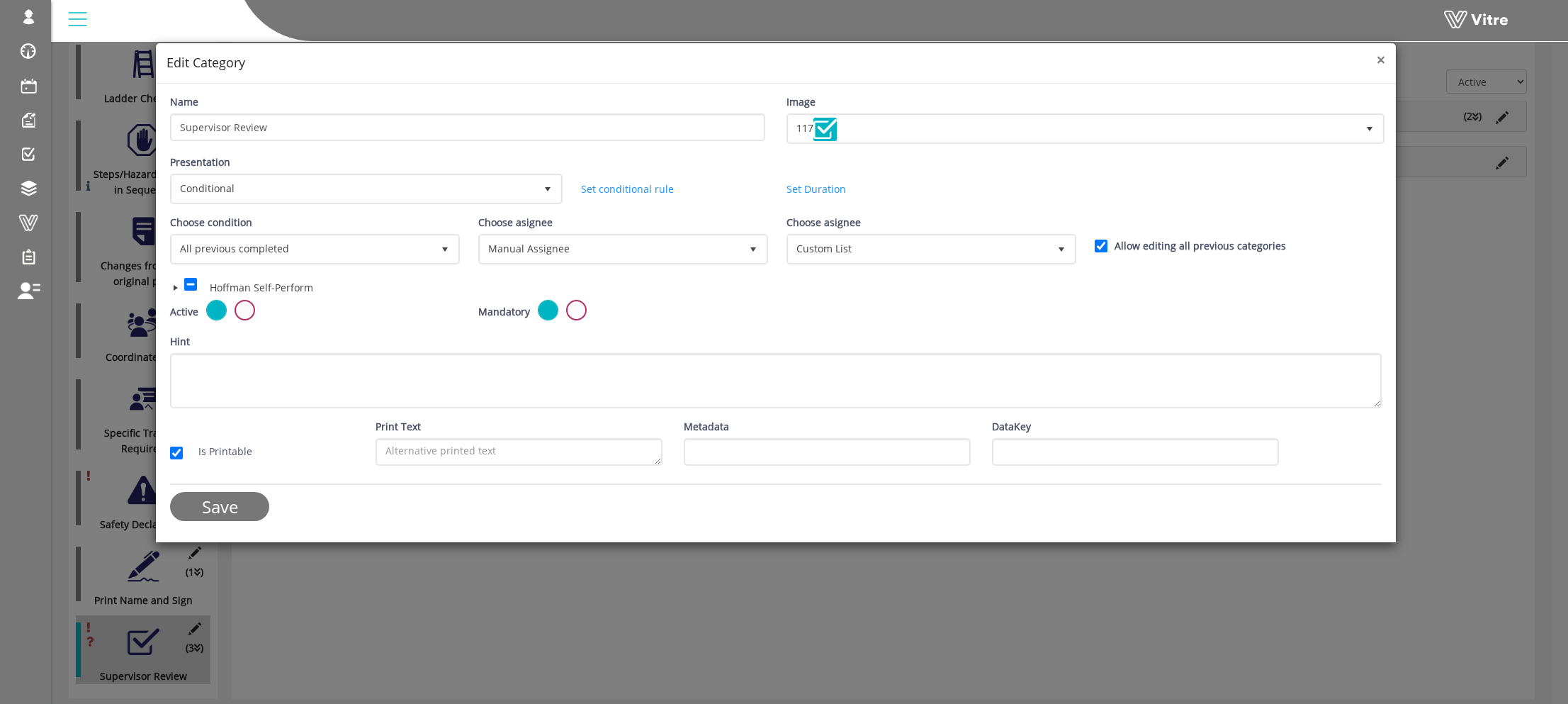
click at [1385, 57] on span "×" at bounding box center [1381, 59] width 9 height 20
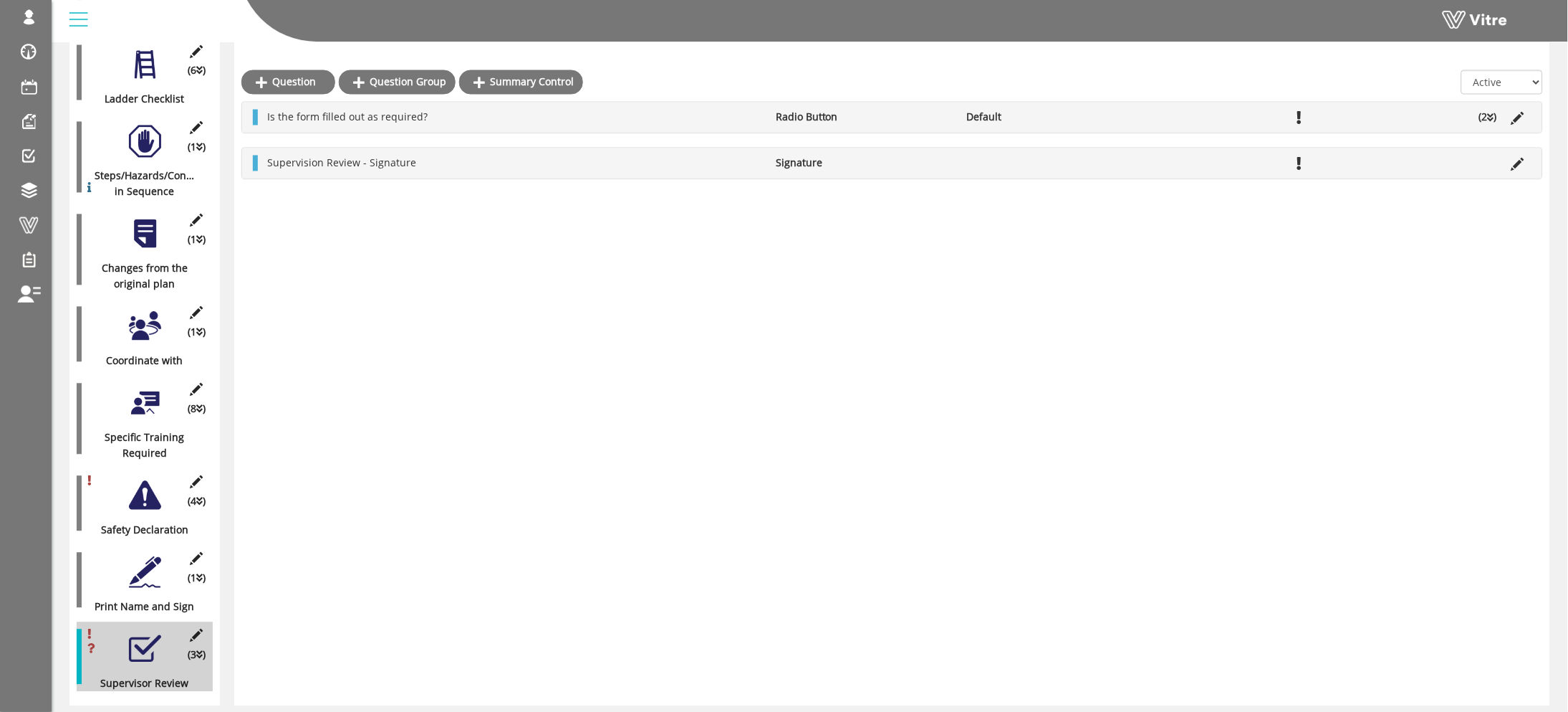
click at [248, 594] on div "Question Question Group Summary Control All Active Not Active Is the form fille…" at bounding box center [892, 72] width 1315 height 1268
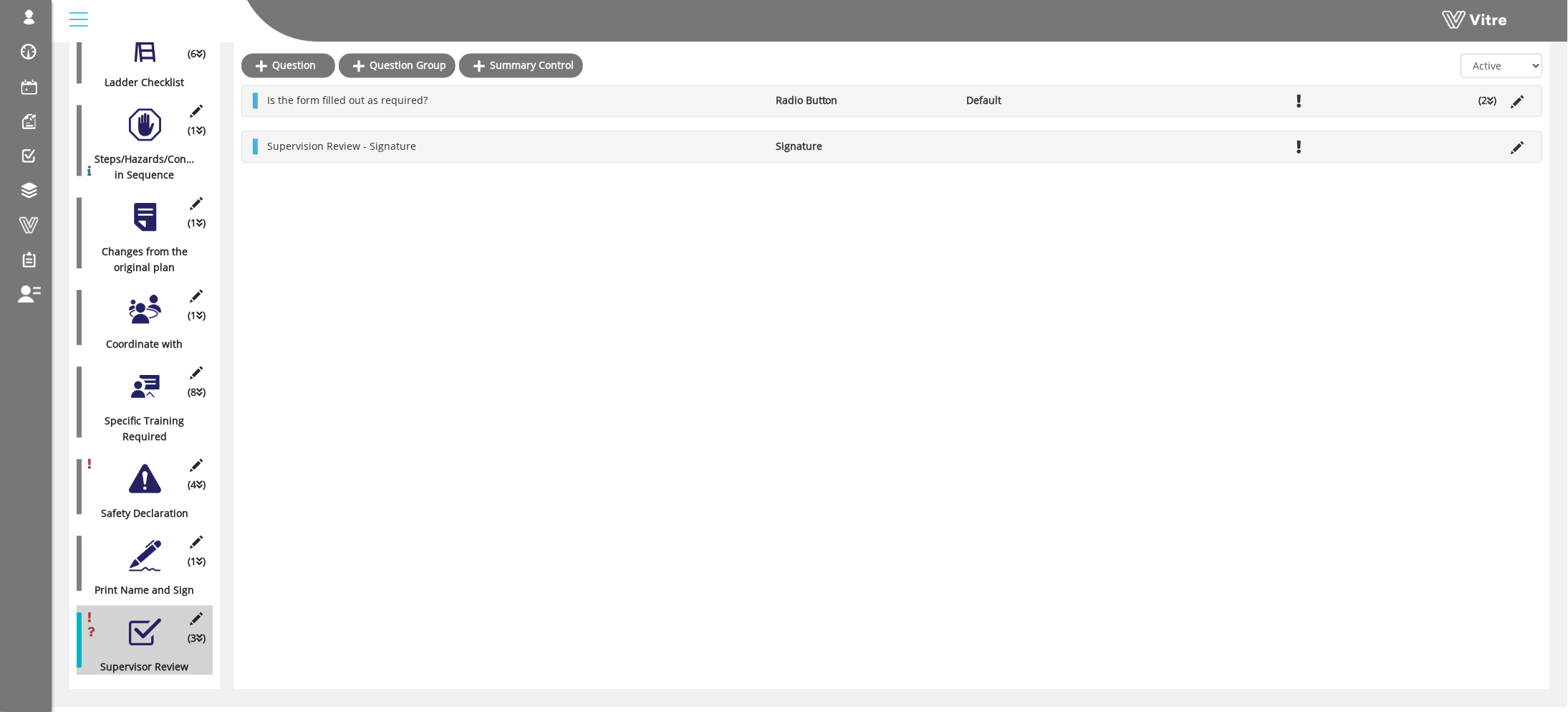
scroll to position [794, 0]
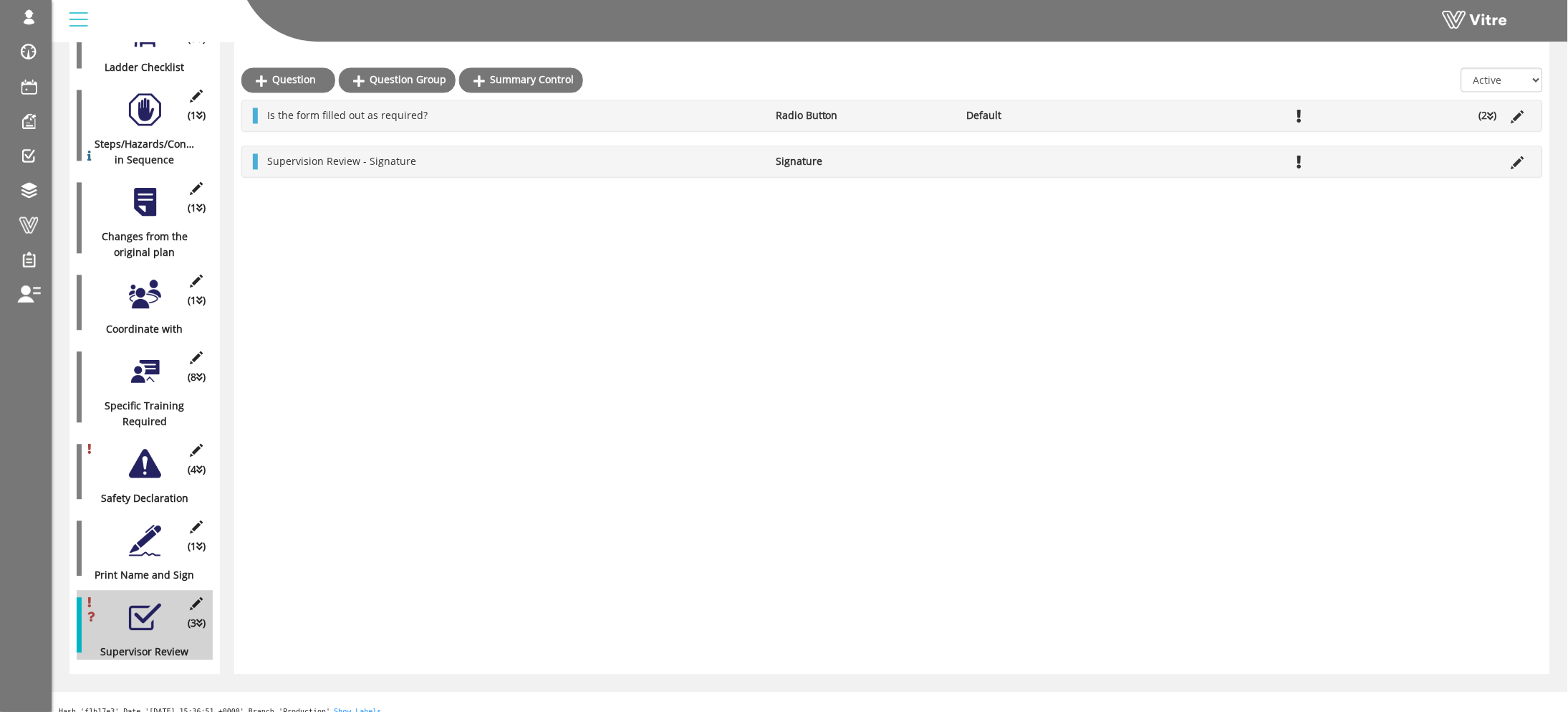
click at [865, 319] on div "Question Question Group Summary Control All Active Not Active Is the form fille…" at bounding box center [892, 40] width 1315 height 1268
click at [1491, 113] on icon at bounding box center [1490, 117] width 7 height 10
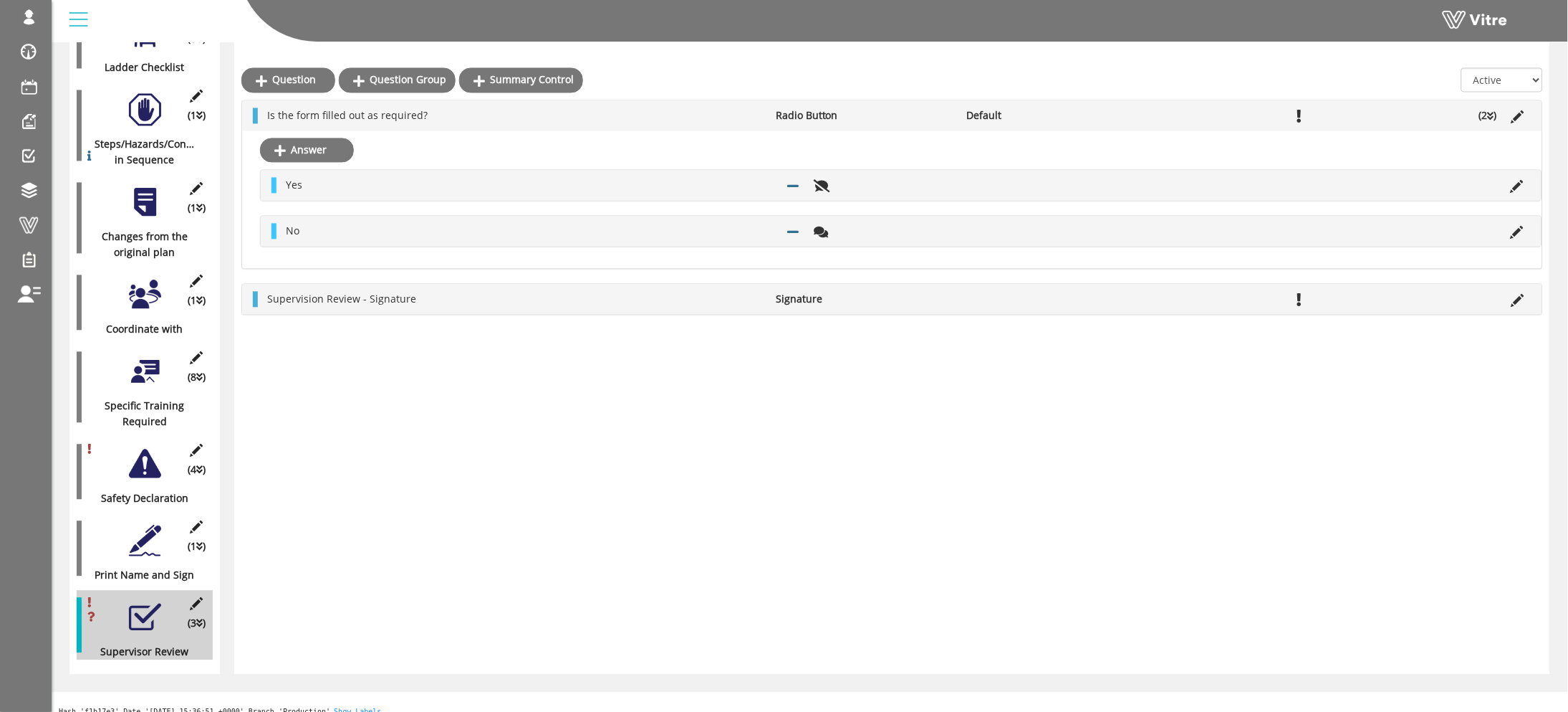
click at [1491, 113] on icon at bounding box center [1490, 117] width 7 height 10
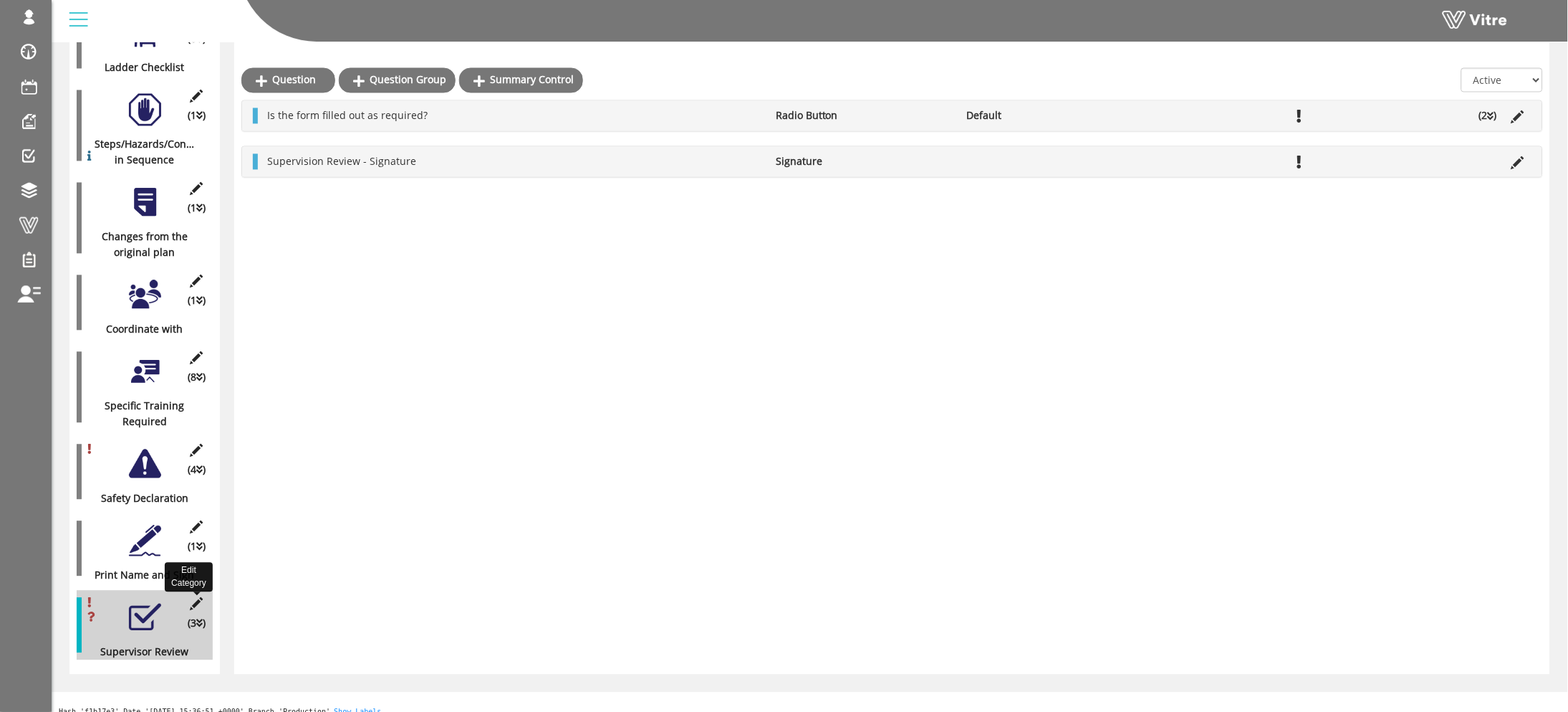
click at [194, 598] on icon at bounding box center [196, 604] width 18 height 13
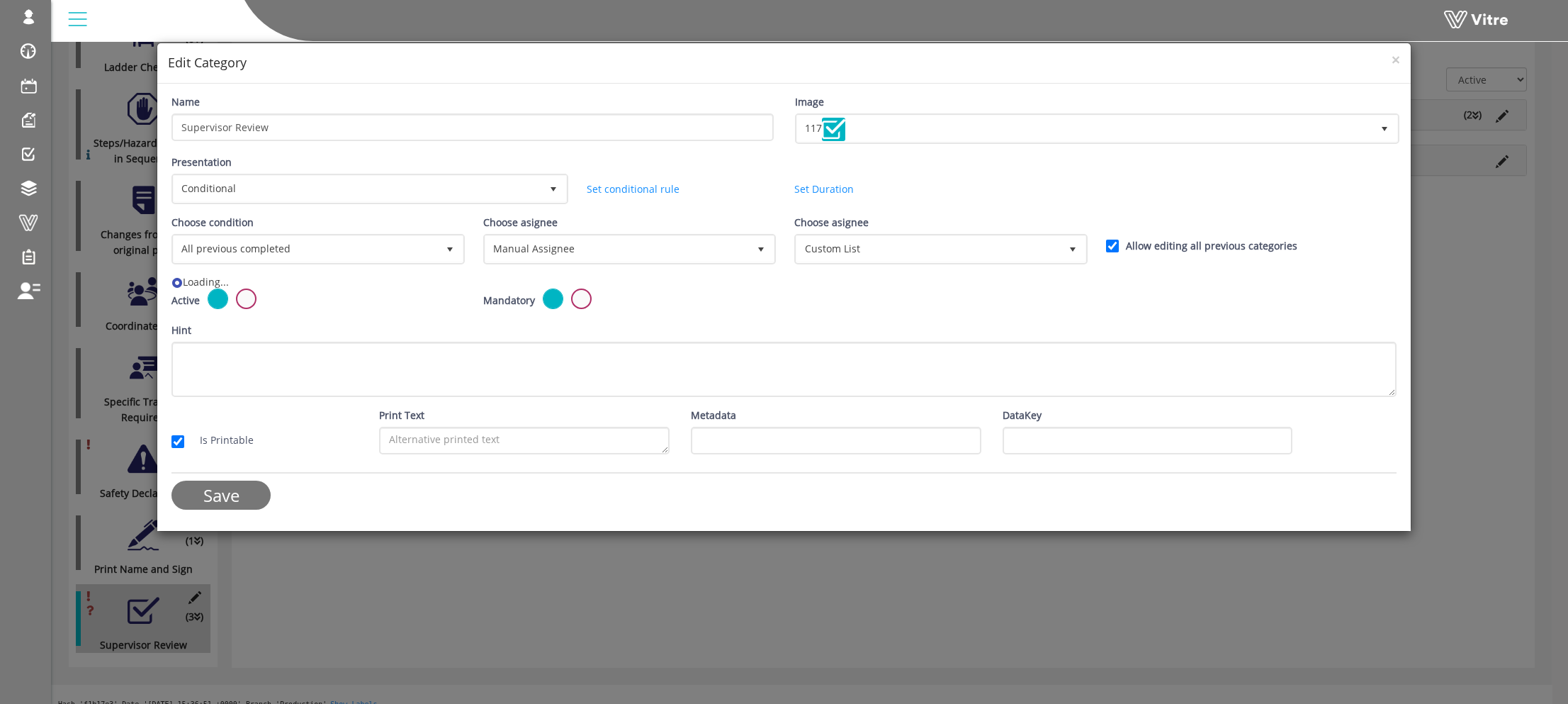
click at [1430, 342] on div "× Edit Category Name Supervisor Review Image 117 117 Presentation Conditional 5…" at bounding box center [784, 352] width 1568 height 704
